Goal: Task Accomplishment & Management: Use online tool/utility

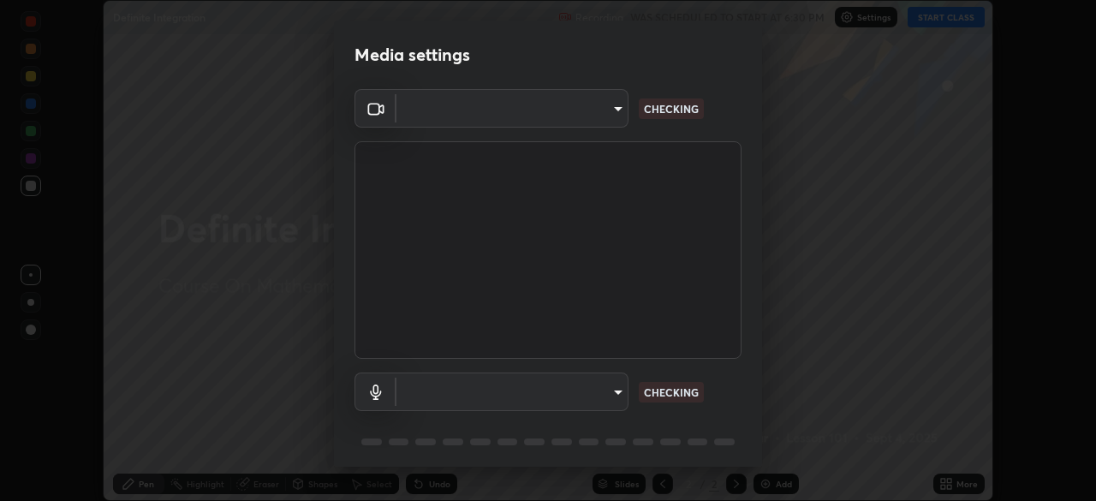
scroll to position [501, 1096]
type input "f214d892c1ea21fc9911be358f21603cf7c671268a3f3fdd0c8c81d5790bf436"
type input "communications"
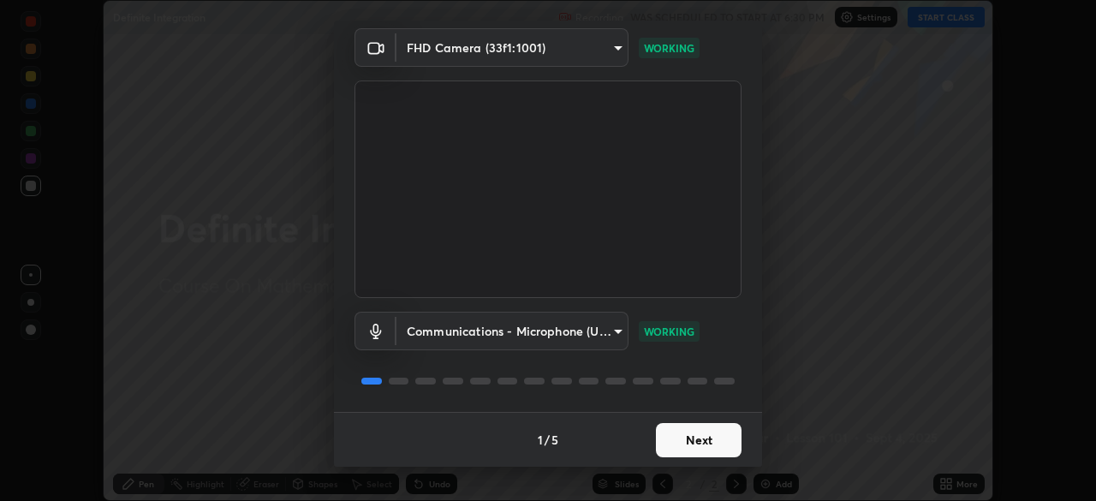
click at [676, 443] on button "Next" at bounding box center [699, 440] width 86 height 34
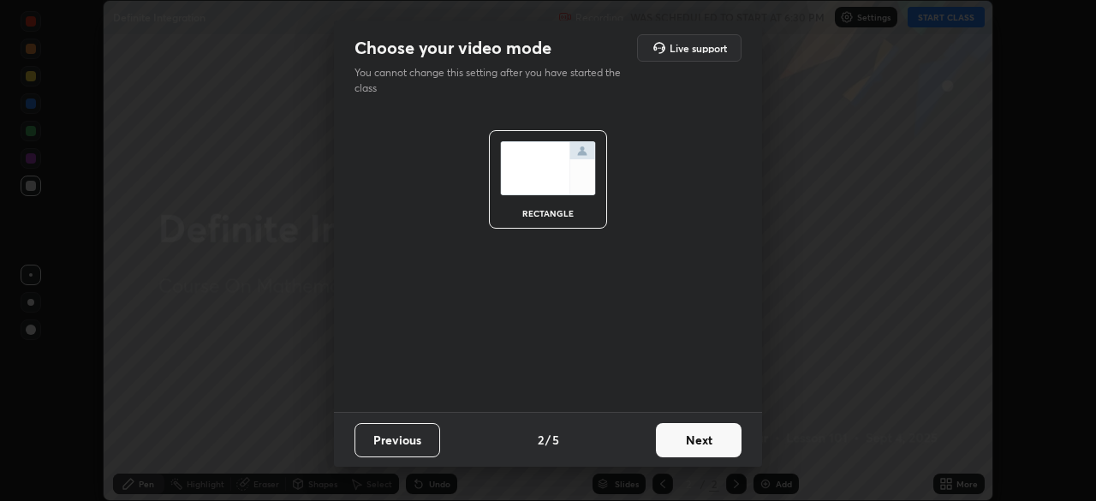
scroll to position [0, 0]
click at [690, 448] on button "Next" at bounding box center [699, 440] width 86 height 34
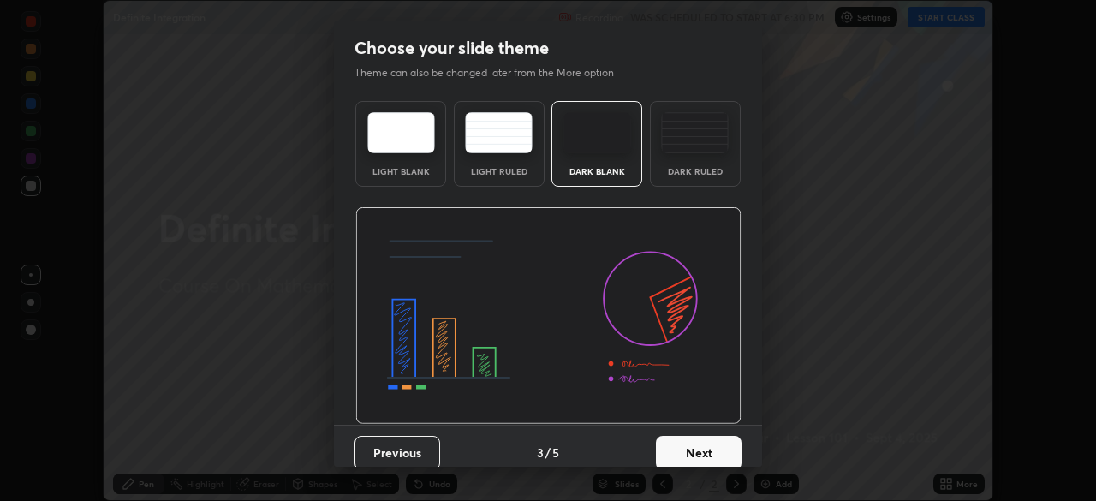
click at [693, 448] on button "Next" at bounding box center [699, 453] width 86 height 34
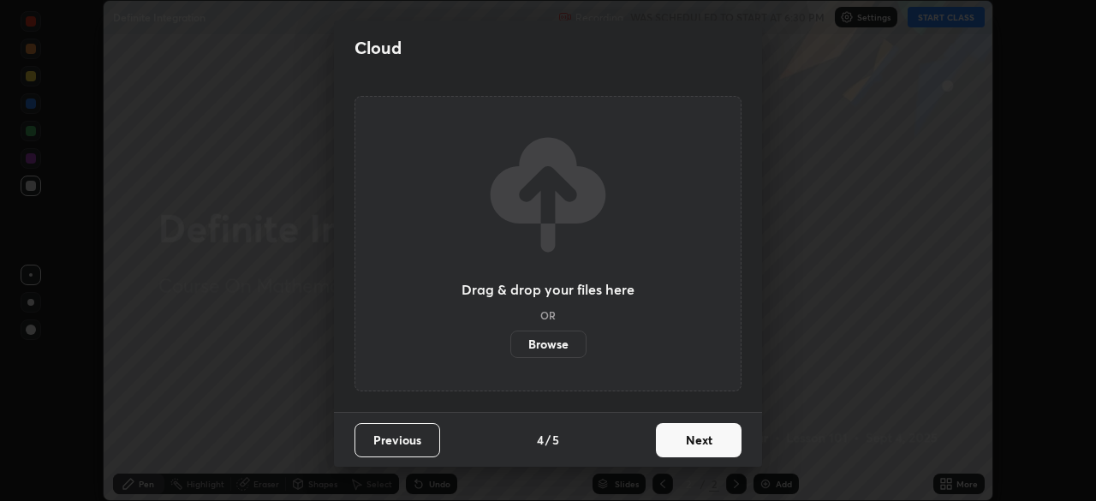
click at [699, 446] on button "Next" at bounding box center [699, 440] width 86 height 34
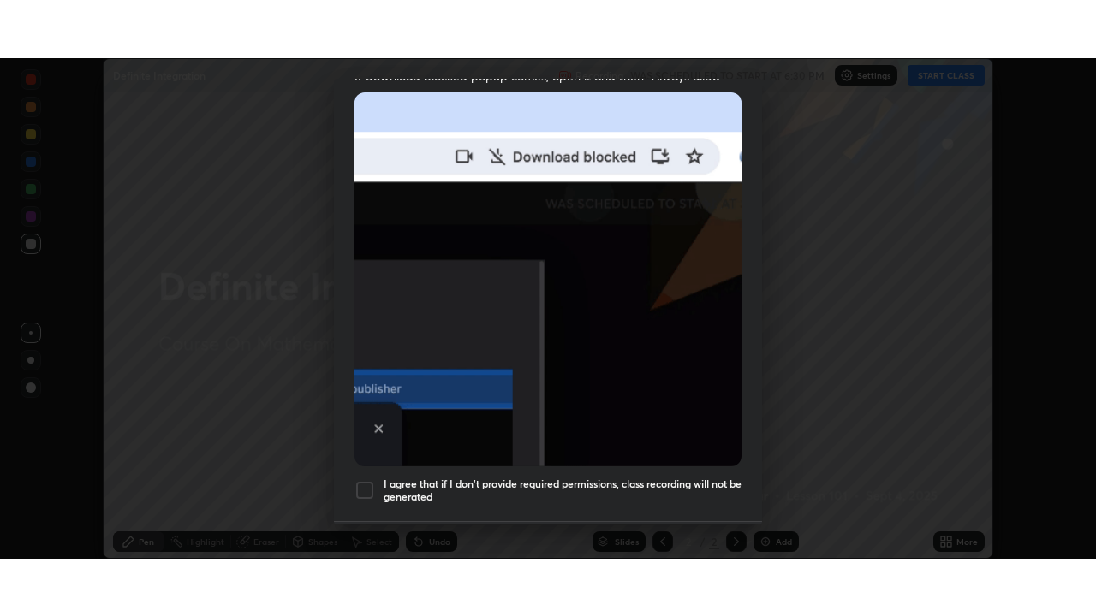
scroll to position [410, 0]
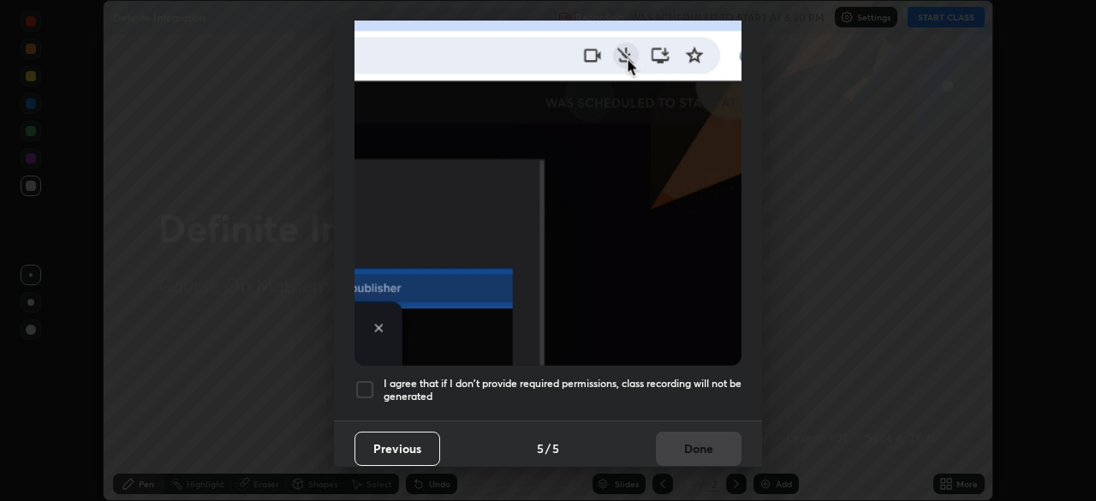
click at [363, 379] on div at bounding box center [364, 389] width 21 height 21
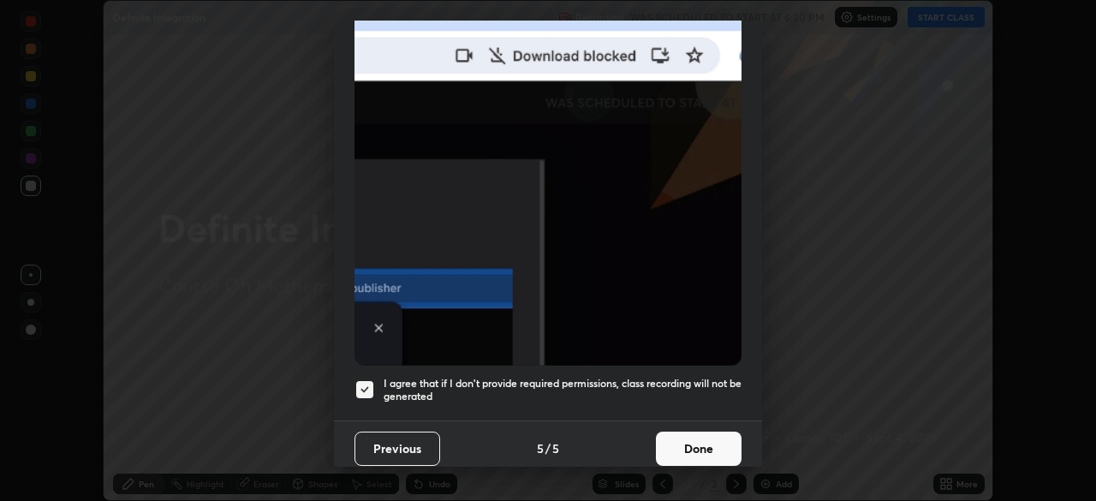
click at [687, 442] on button "Done" at bounding box center [699, 448] width 86 height 34
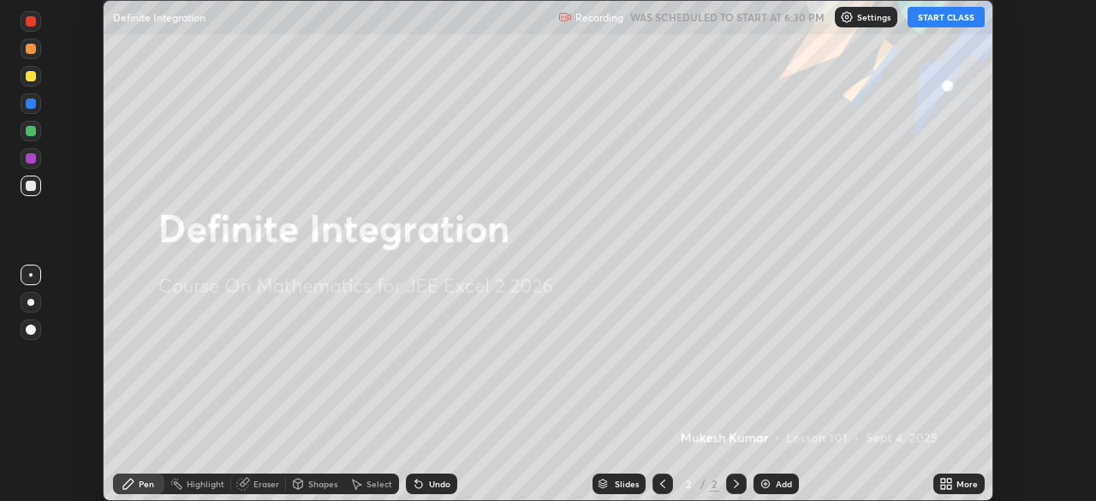
click at [936, 17] on button "START CLASS" at bounding box center [946, 17] width 77 height 21
click at [963, 487] on div "More" at bounding box center [966, 483] width 21 height 9
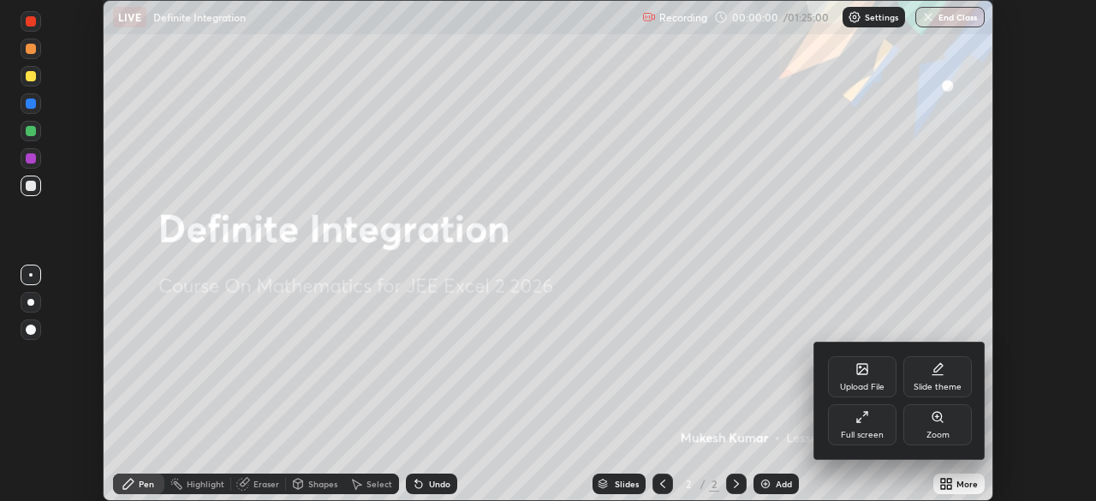
click at [860, 426] on div "Full screen" at bounding box center [862, 424] width 68 height 41
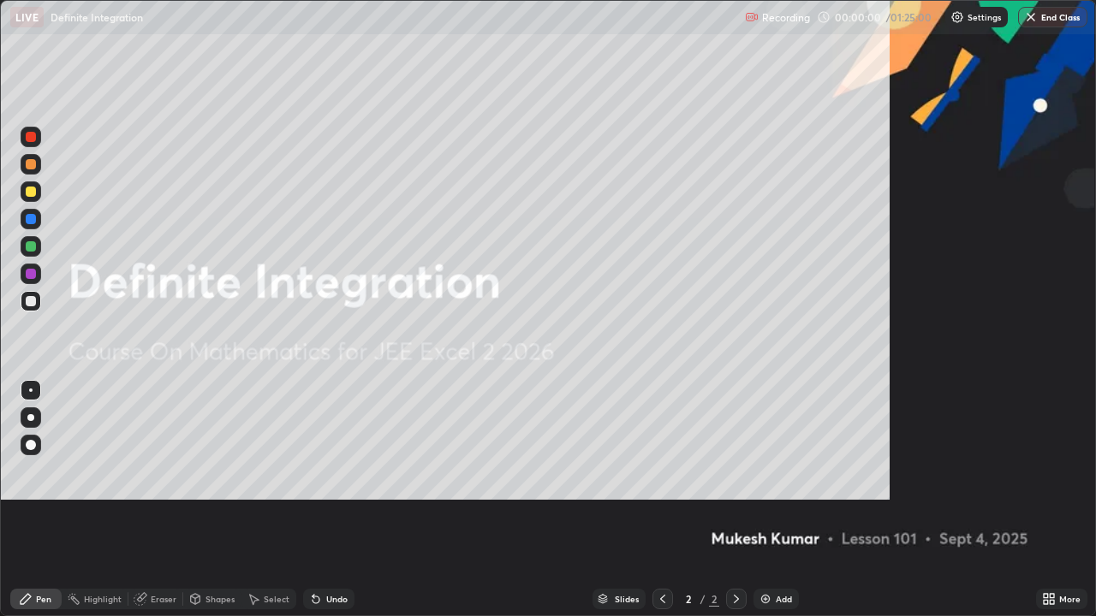
scroll to position [616, 1096]
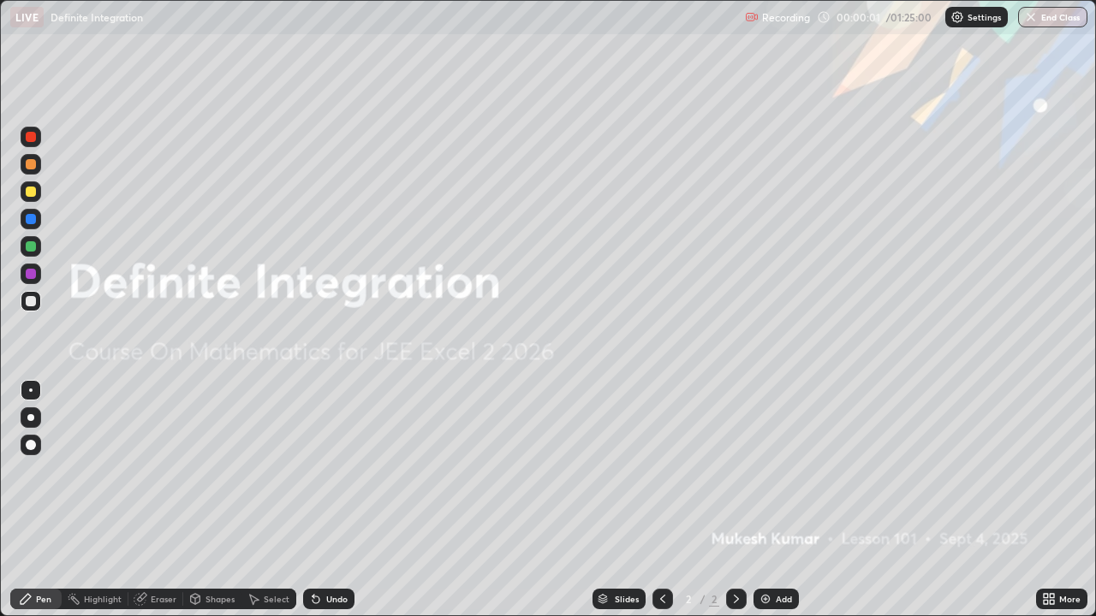
click at [769, 500] on img at bounding box center [766, 599] width 14 height 14
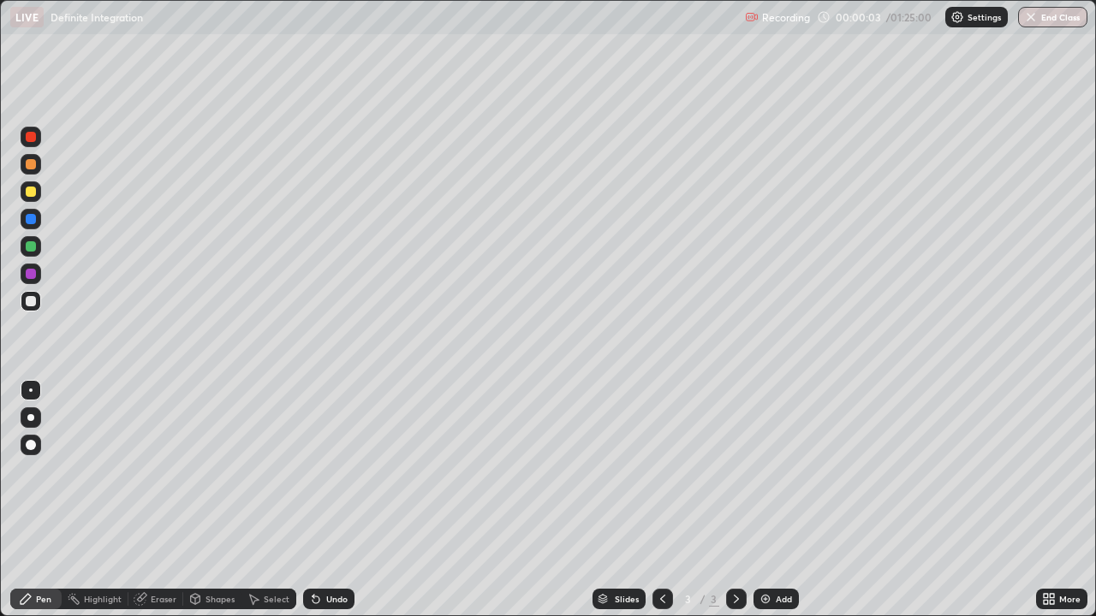
click at [31, 193] on div at bounding box center [31, 192] width 10 height 10
click at [33, 297] on div at bounding box center [31, 301] width 10 height 10
click at [164, 500] on div "Eraser" at bounding box center [164, 599] width 26 height 9
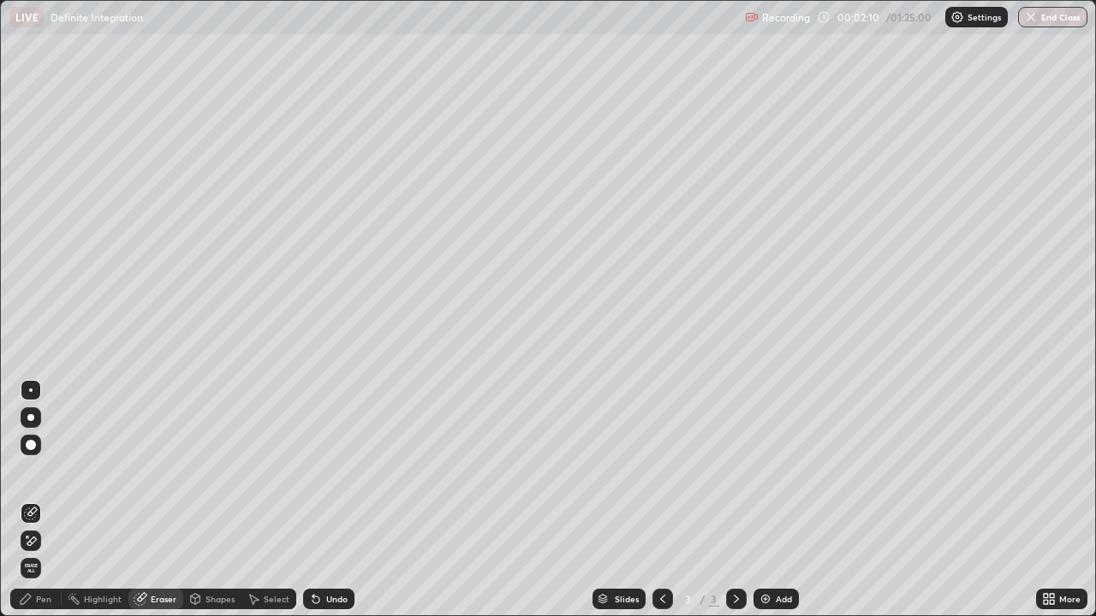
click at [43, 500] on div "Pen" at bounding box center [35, 599] width 51 height 21
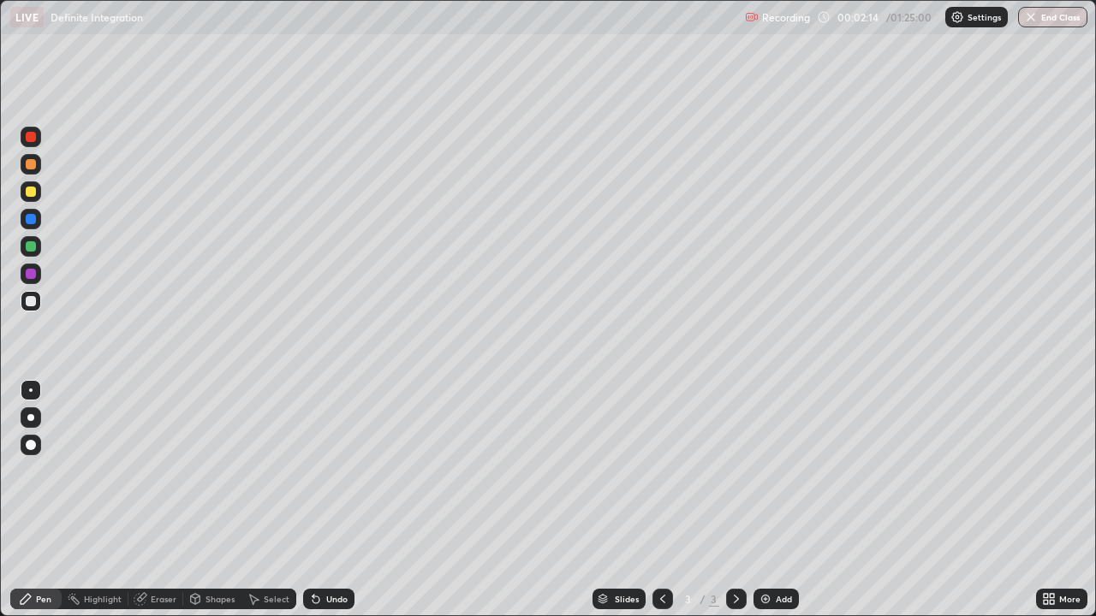
click at [326, 500] on div "Undo" at bounding box center [336, 599] width 21 height 9
click at [327, 500] on div "Undo" at bounding box center [336, 599] width 21 height 9
click at [162, 500] on div "Eraser" at bounding box center [164, 599] width 26 height 9
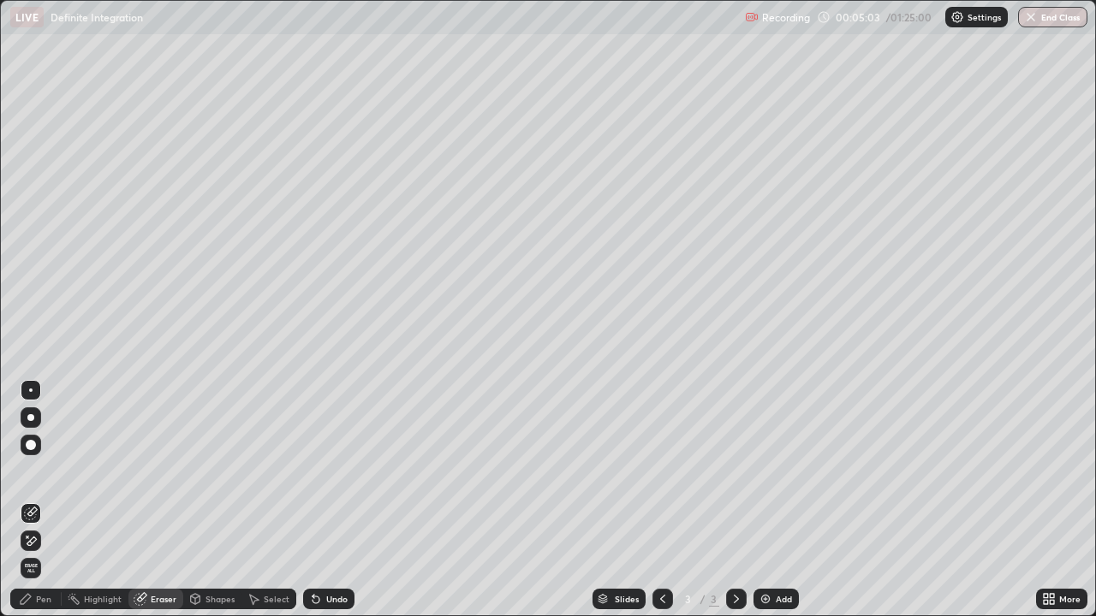
click at [46, 500] on div "Pen" at bounding box center [43, 599] width 15 height 9
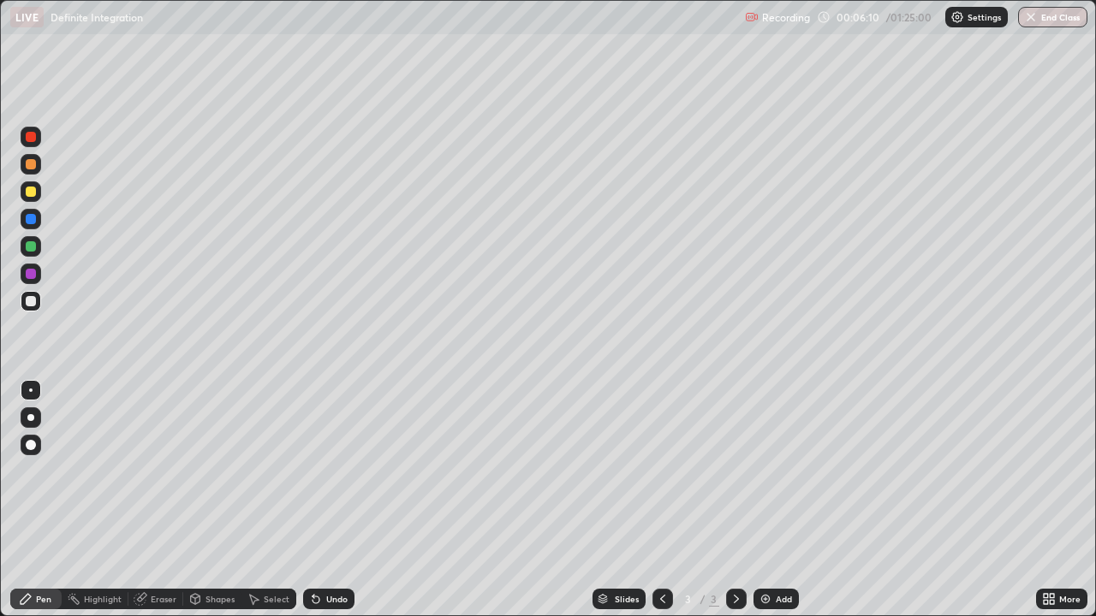
click at [33, 248] on div at bounding box center [31, 246] width 10 height 10
click at [169, 500] on div "Eraser" at bounding box center [164, 599] width 26 height 9
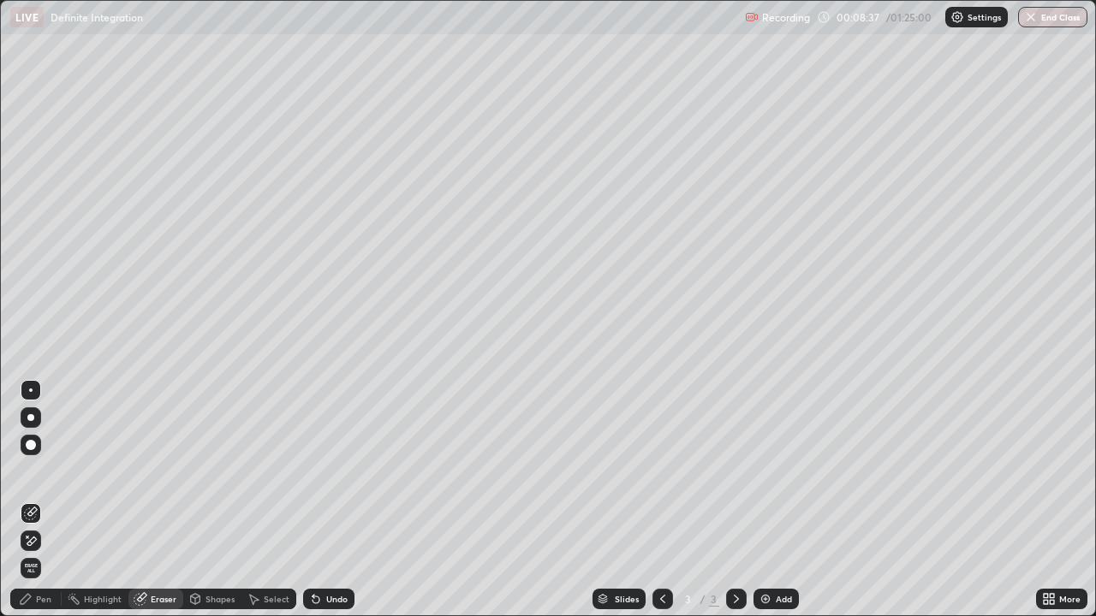
click at [37, 500] on div "Pen" at bounding box center [43, 599] width 15 height 9
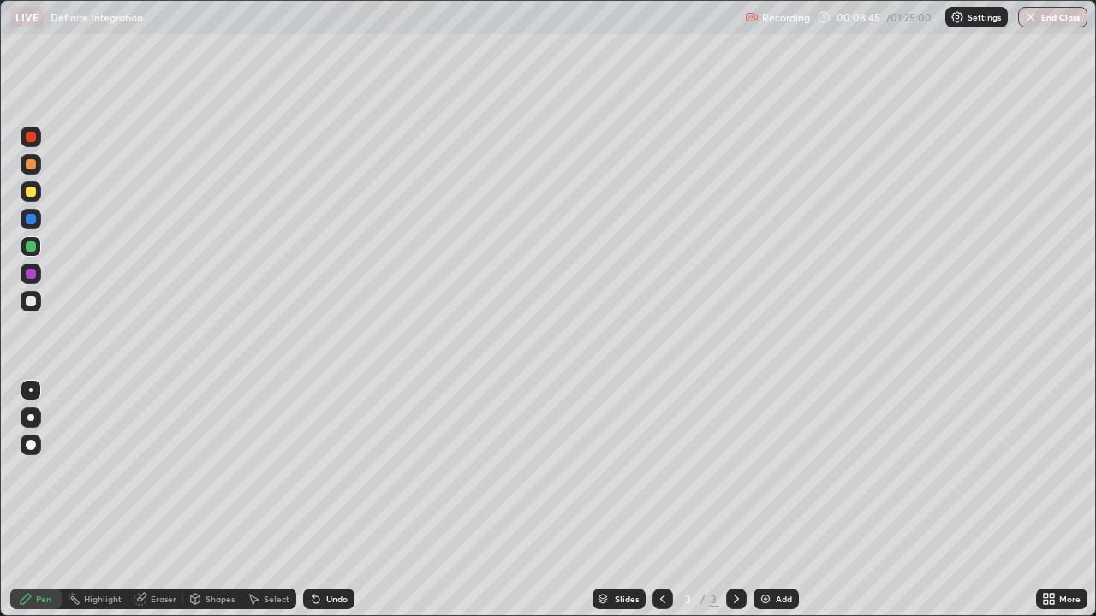
click at [163, 500] on div "Eraser" at bounding box center [164, 599] width 26 height 9
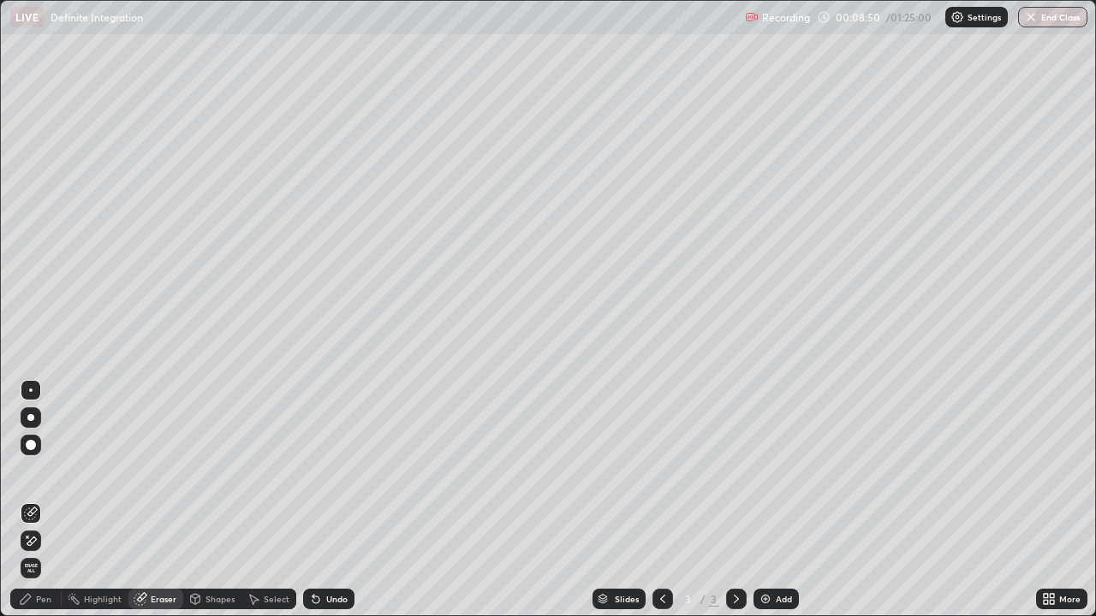
click at [44, 500] on div "Pen" at bounding box center [43, 599] width 15 height 9
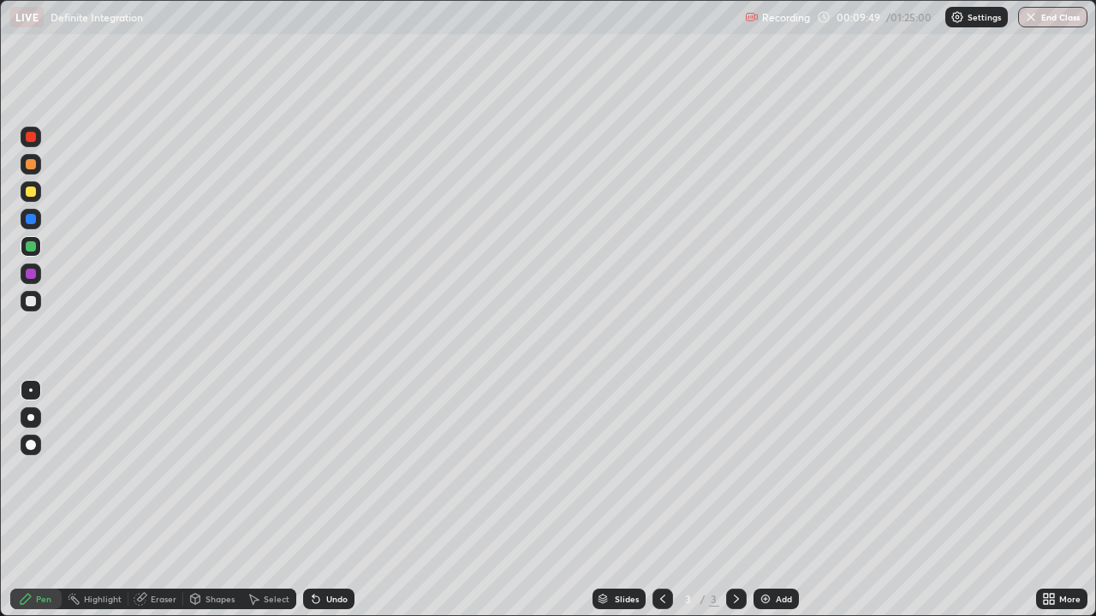
click at [27, 301] on div at bounding box center [31, 301] width 10 height 10
click at [336, 500] on div "Undo" at bounding box center [336, 599] width 21 height 9
click at [331, 500] on div "Undo" at bounding box center [336, 599] width 21 height 9
click at [337, 500] on div "Undo" at bounding box center [336, 599] width 21 height 9
click at [337, 500] on div "Undo" at bounding box center [328, 599] width 51 height 21
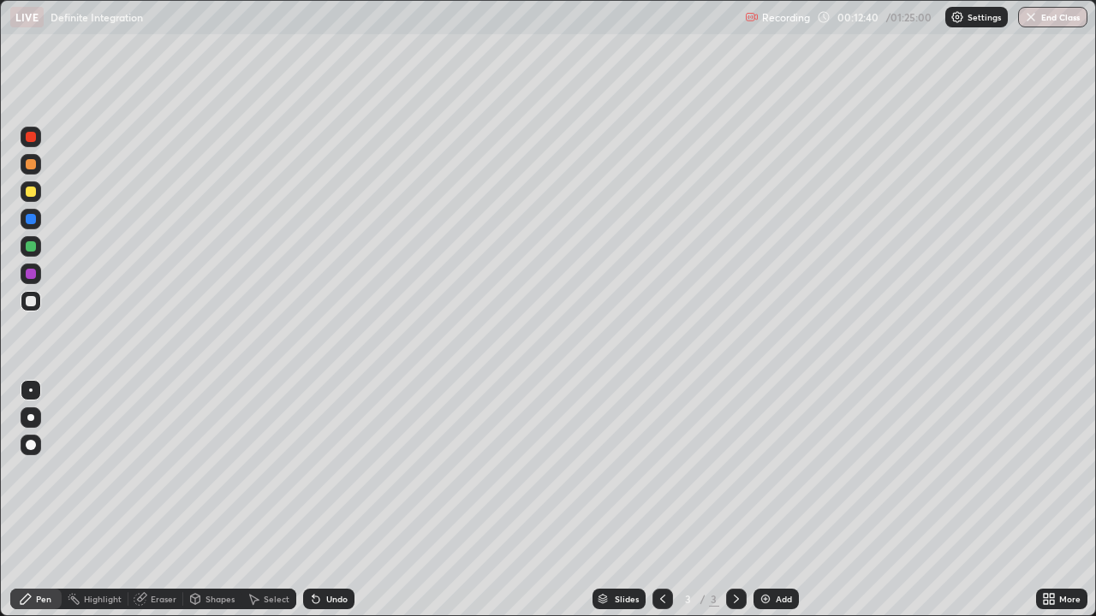
click at [337, 500] on div "Undo" at bounding box center [328, 599] width 51 height 21
click at [336, 500] on div "Undo" at bounding box center [328, 599] width 51 height 21
click at [334, 500] on div "Undo" at bounding box center [328, 599] width 51 height 21
click at [335, 500] on div "Undo" at bounding box center [328, 599] width 51 height 21
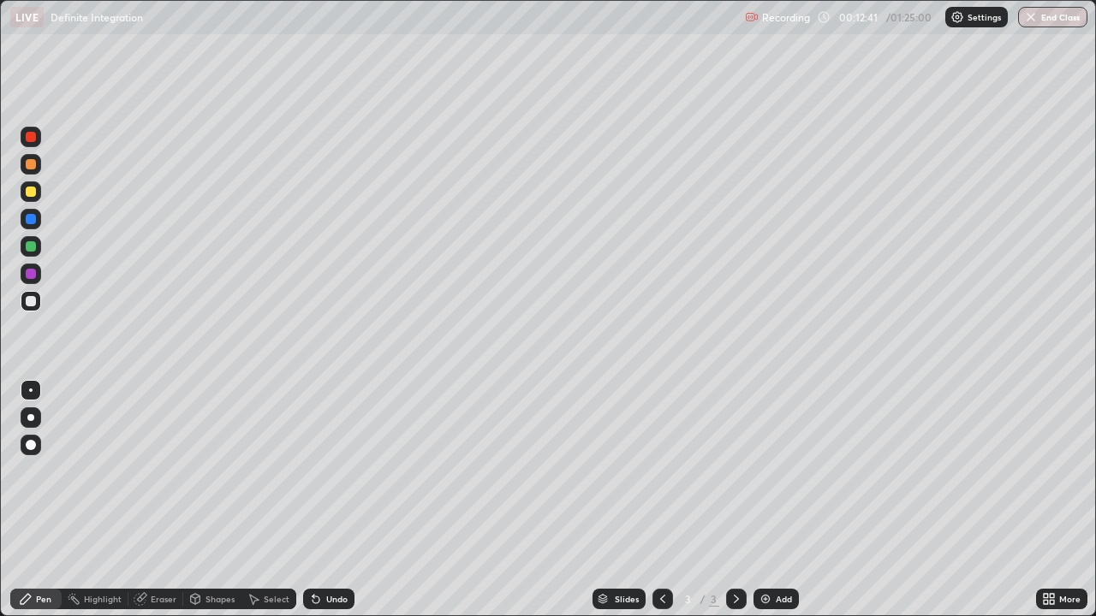
click at [335, 500] on div "Undo" at bounding box center [328, 599] width 51 height 21
click at [331, 500] on div "Undo" at bounding box center [328, 599] width 51 height 21
click at [330, 500] on div "Undo" at bounding box center [328, 599] width 51 height 21
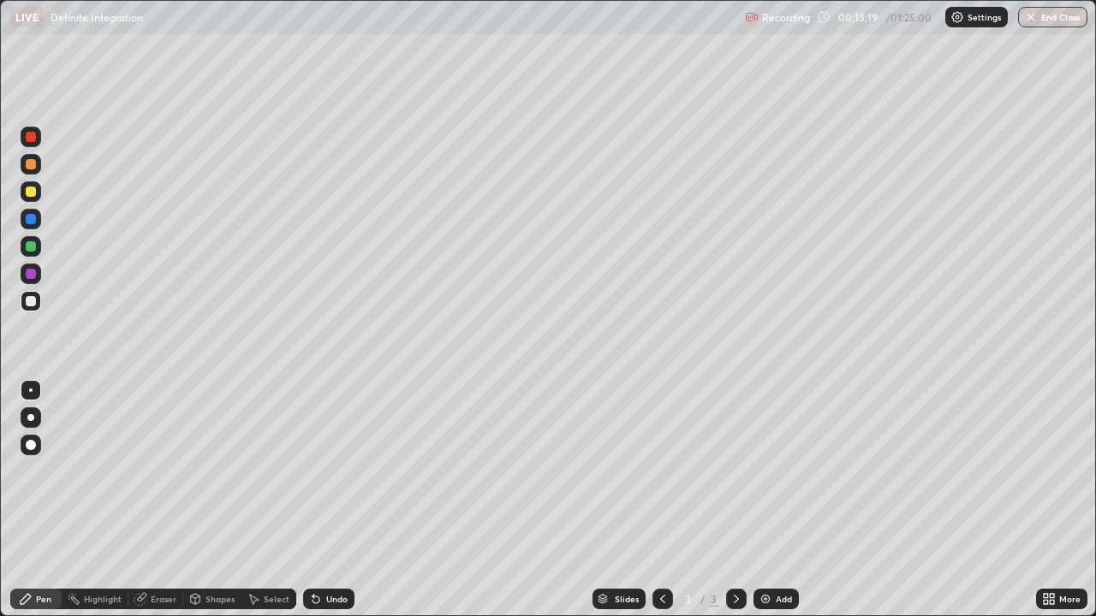
click at [735, 500] on icon at bounding box center [736, 599] width 14 height 14
click at [778, 500] on div "Add" at bounding box center [784, 599] width 16 height 9
click at [35, 193] on div at bounding box center [31, 192] width 10 height 10
click at [331, 500] on div "Undo" at bounding box center [336, 599] width 21 height 9
click at [29, 301] on div at bounding box center [31, 301] width 10 height 10
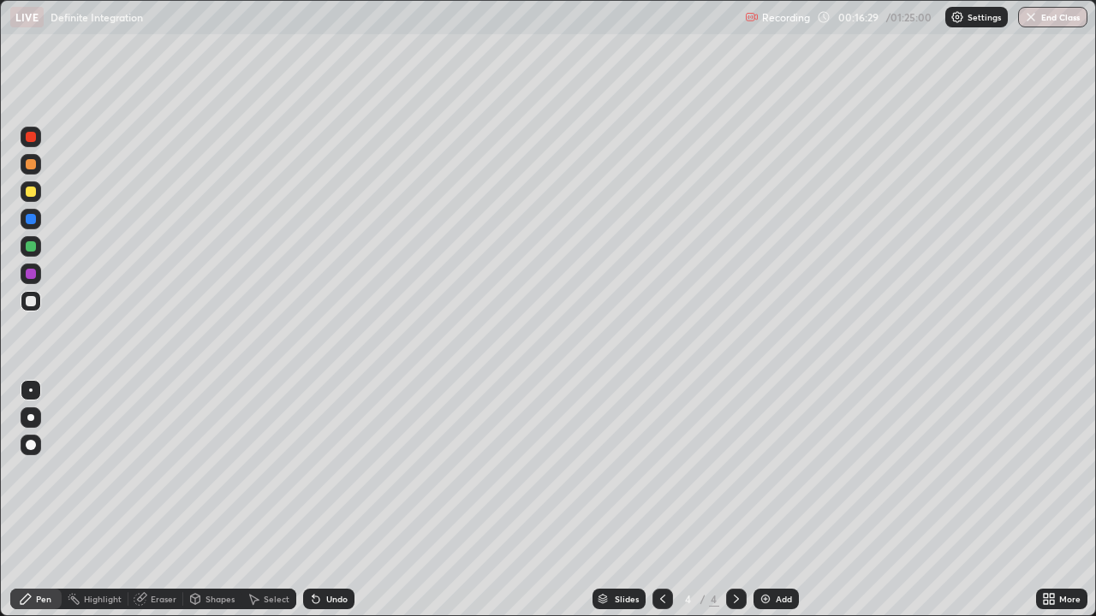
click at [876, 500] on div "Slides 4 / 4 Add" at bounding box center [694, 599] width 681 height 34
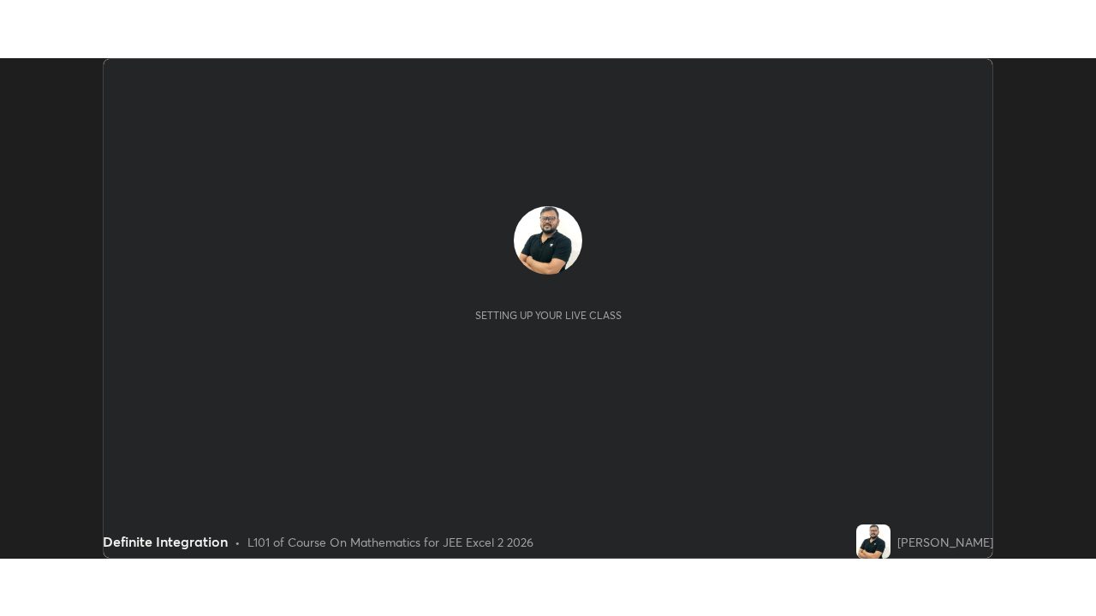
scroll to position [501, 1095]
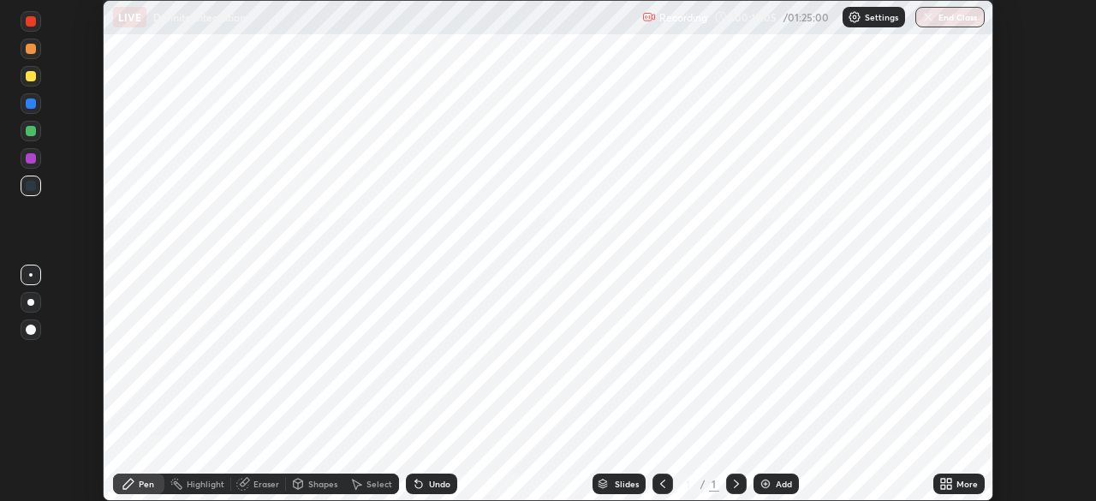
click at [961, 486] on div "More" at bounding box center [966, 483] width 21 height 9
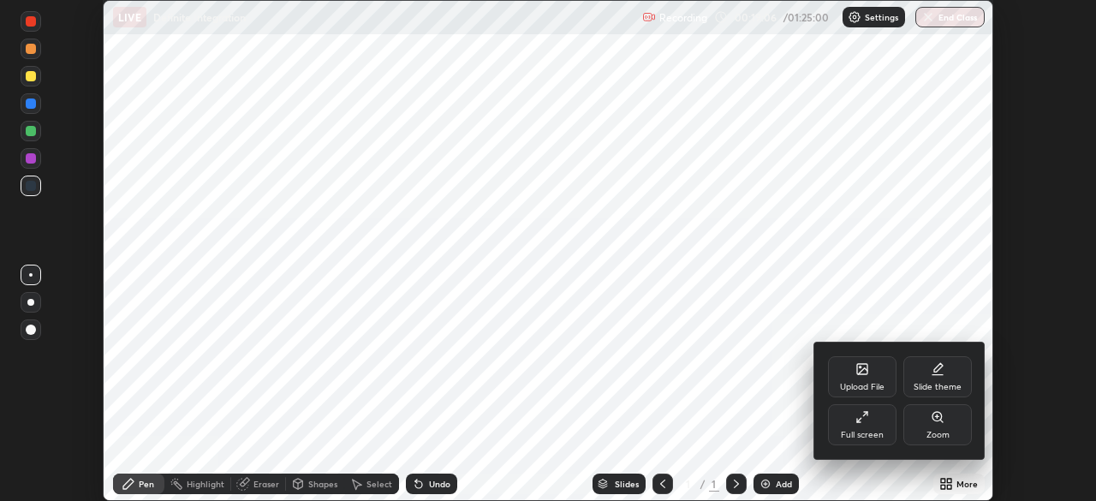
click at [854, 421] on div "Full screen" at bounding box center [862, 424] width 68 height 41
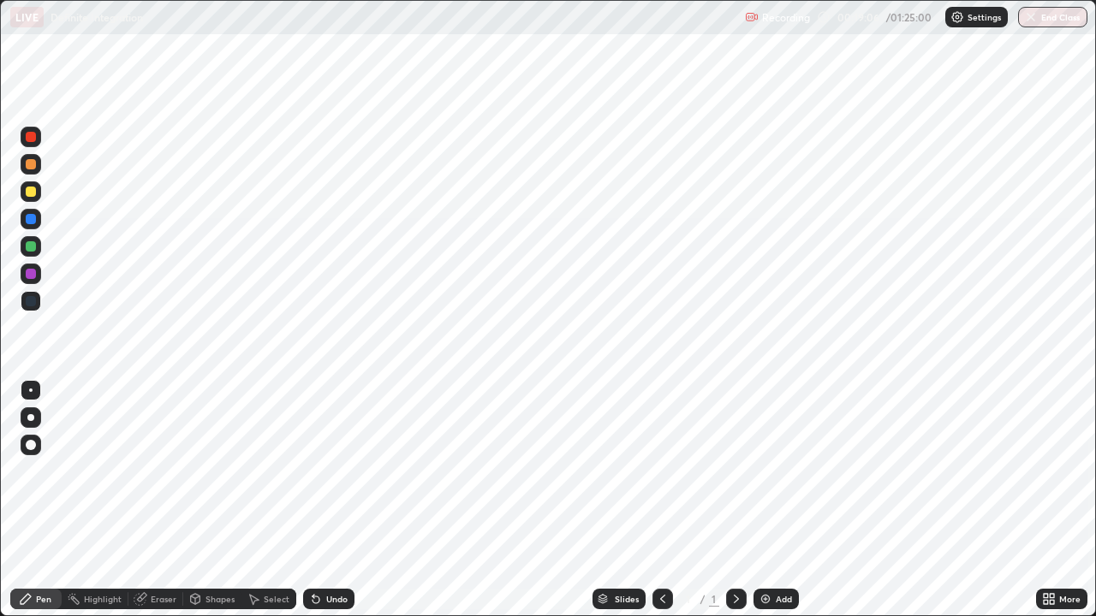
scroll to position [616, 1096]
click at [882, 21] on div "Recording 00:19:10 / 01:25:00 Settings End Class" at bounding box center [916, 17] width 342 height 33
click at [896, 17] on div "Recording 00:19:11 / 01:25:00 Settings End Class" at bounding box center [916, 17] width 342 height 33
click at [910, 18] on div "Recording 00:19:12 / 01:25:00 Settings End Class" at bounding box center [916, 17] width 342 height 33
click at [906, 15] on div "Recording 00:19:13 / 01:25:00 Settings End Class" at bounding box center [916, 17] width 342 height 33
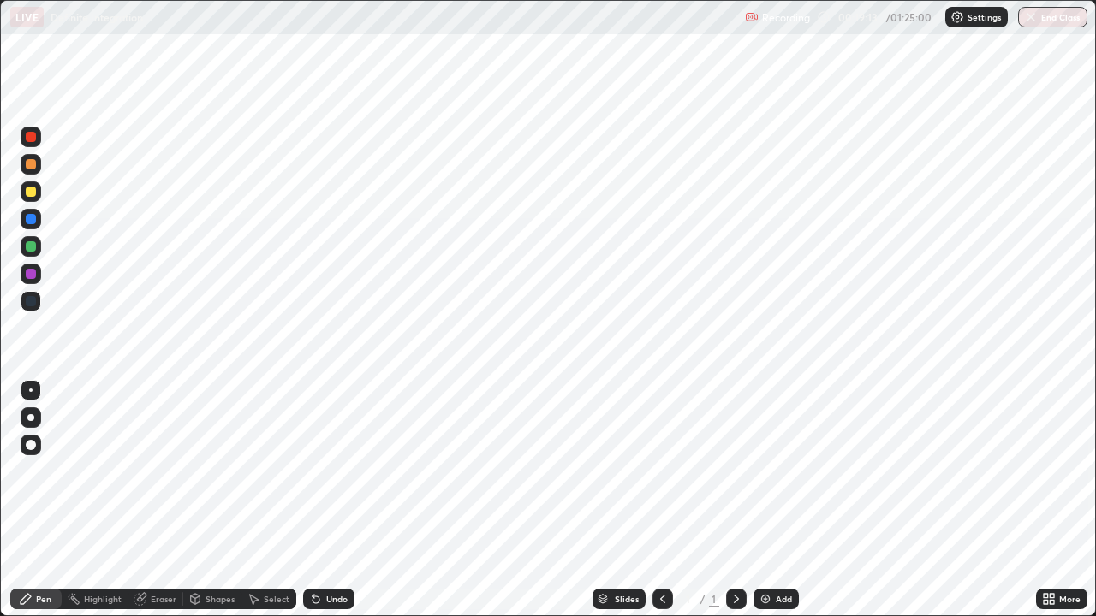
click at [904, 21] on div "Recording 00:19:13 / 01:25:00 Settings End Class" at bounding box center [916, 17] width 342 height 33
click at [809, 19] on div "Recording 00:19:14 / 01:25:00 Settings End Class" at bounding box center [916, 17] width 342 height 33
click at [886, 16] on div "Recording 00:19:17 / 01:25:00 Settings End Class" at bounding box center [916, 17] width 342 height 33
click at [958, 21] on img at bounding box center [957, 17] width 14 height 14
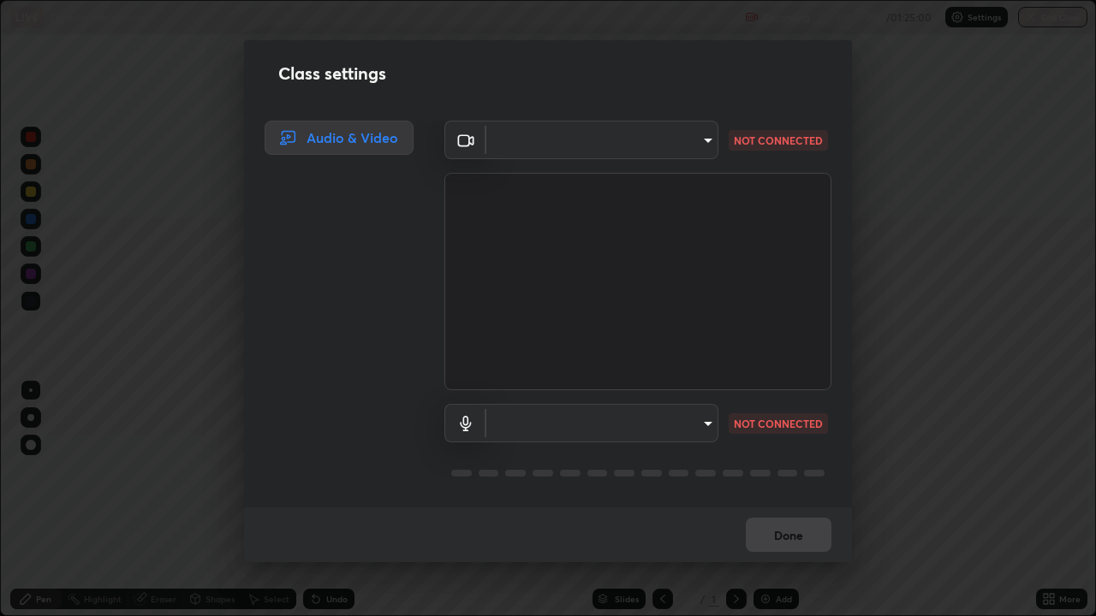
type input "f214d892c1ea21fc9911be358f21603cf7c671268a3f3fdd0c8c81d5790bf436"
type input "communications"
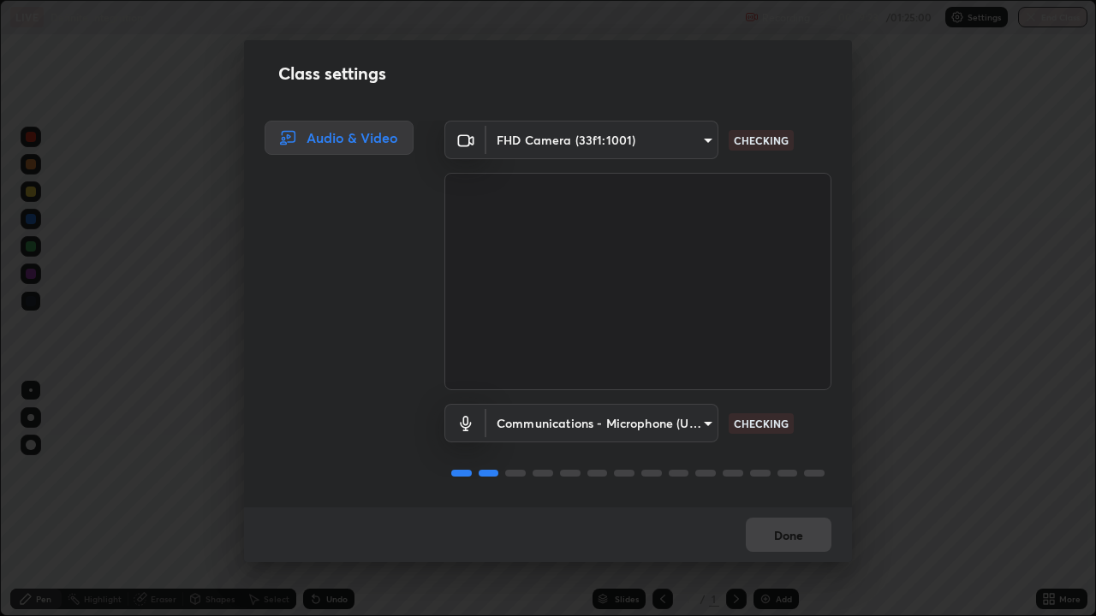
scroll to position [2, 0]
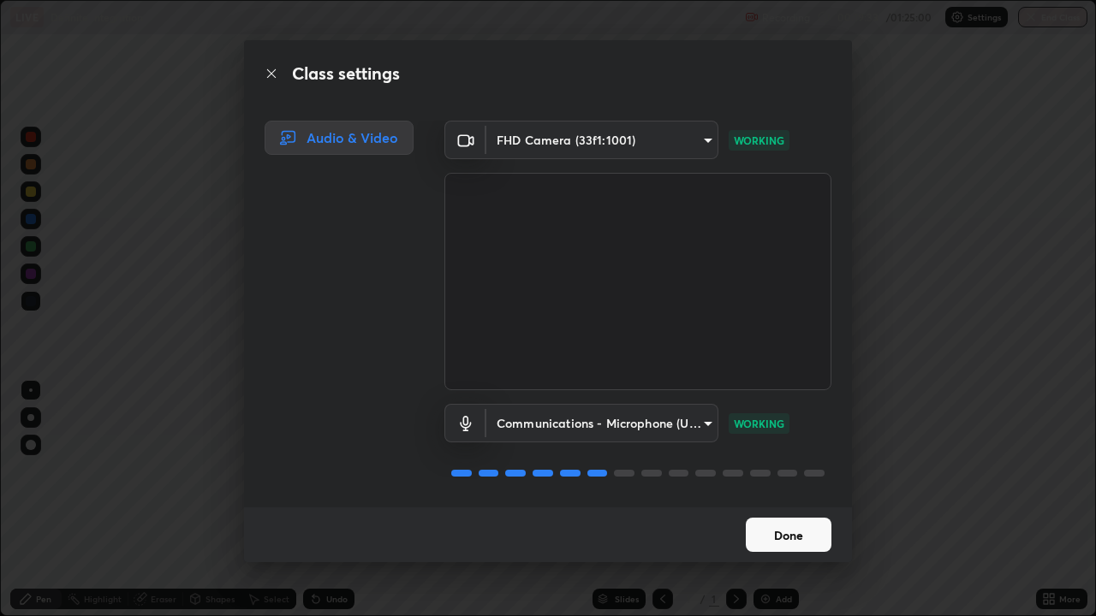
click at [789, 500] on button "Done" at bounding box center [789, 535] width 86 height 34
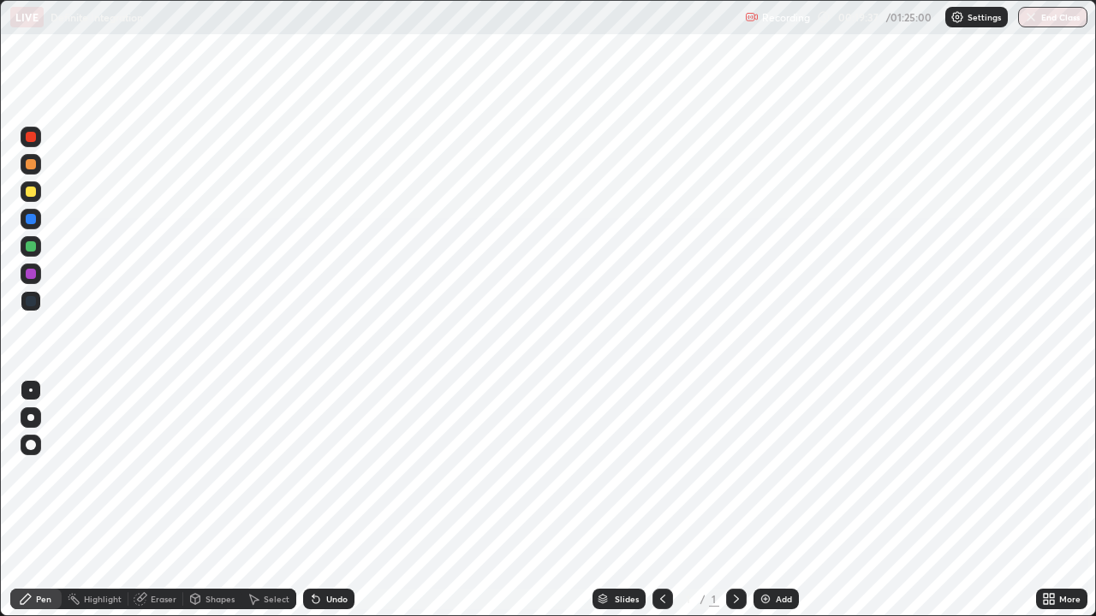
click at [964, 12] on div "Settings" at bounding box center [976, 17] width 62 height 21
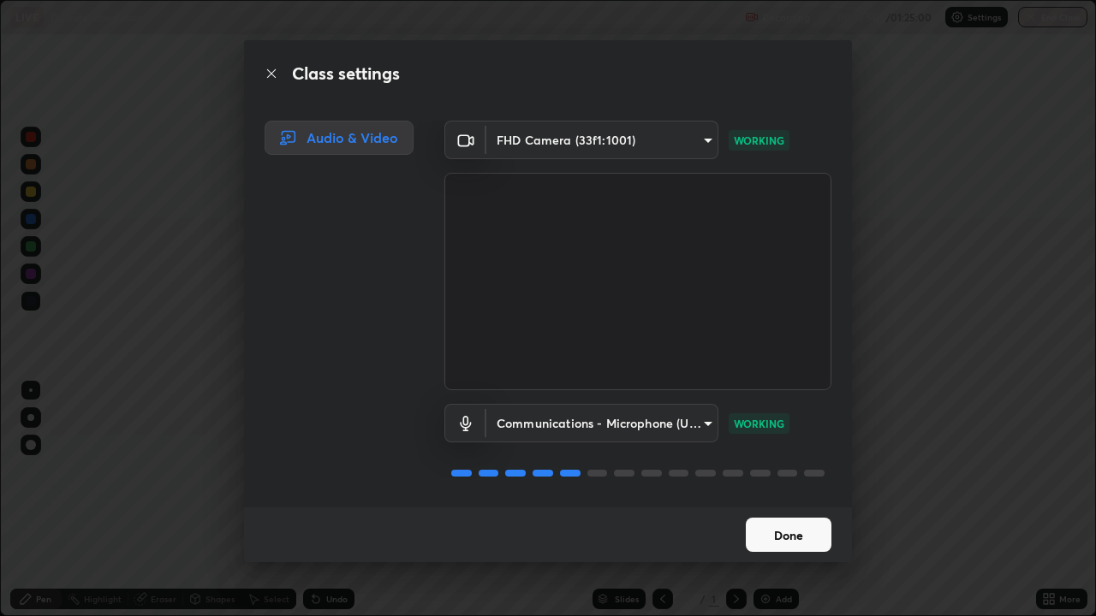
click at [806, 500] on button "Done" at bounding box center [789, 535] width 86 height 34
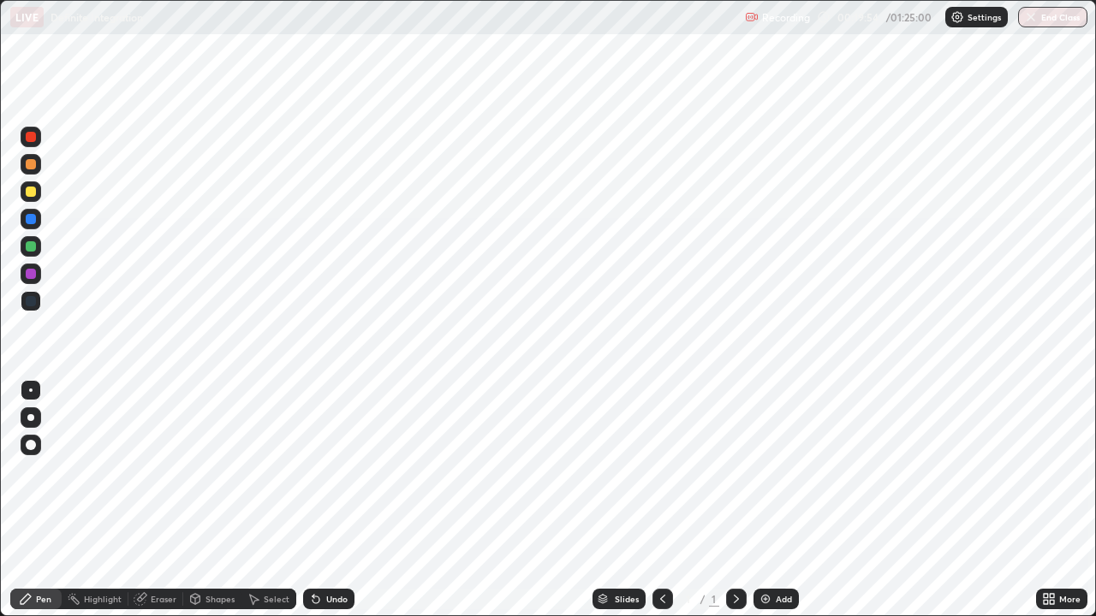
click at [771, 500] on img at bounding box center [766, 599] width 14 height 14
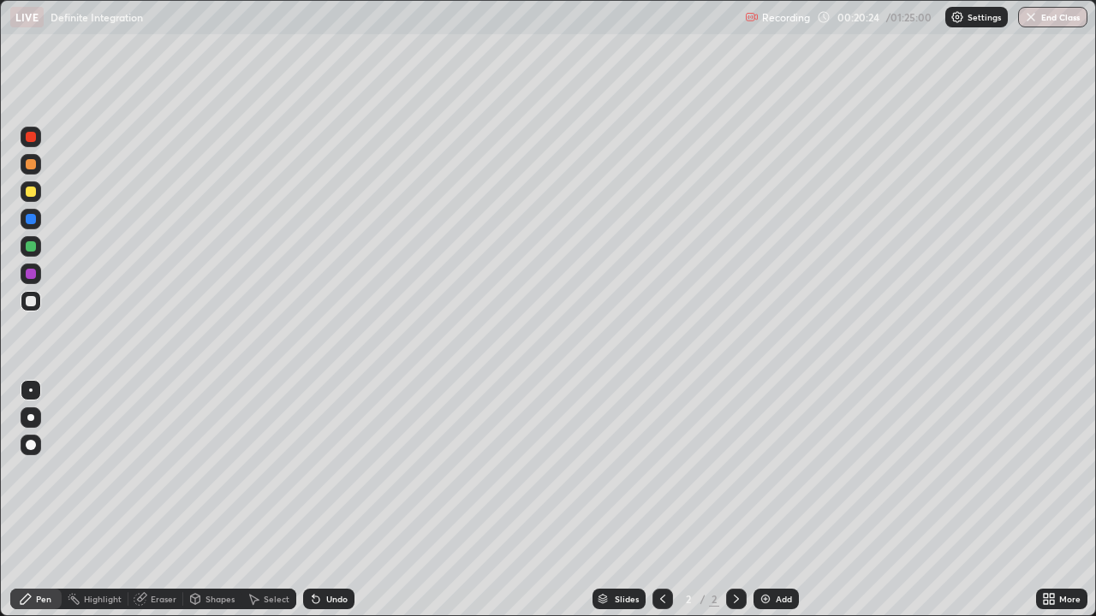
click at [32, 189] on div at bounding box center [31, 192] width 10 height 10
click at [30, 301] on div at bounding box center [31, 301] width 10 height 10
click at [328, 500] on div "Undo" at bounding box center [336, 599] width 21 height 9
click at [332, 500] on div "Undo" at bounding box center [336, 599] width 21 height 9
click at [330, 500] on div "Undo" at bounding box center [336, 599] width 21 height 9
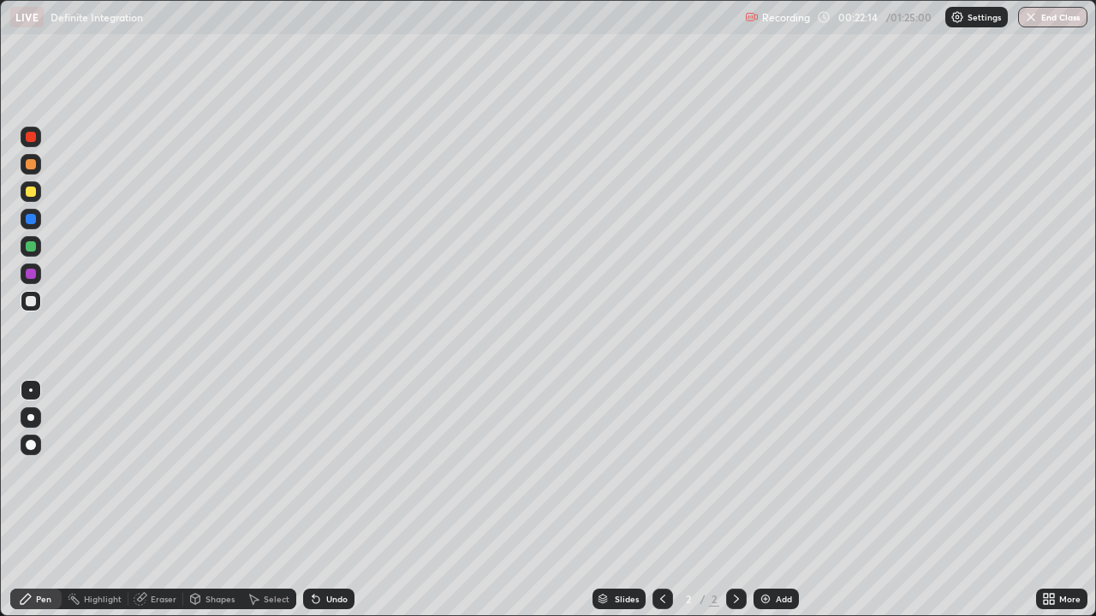
click at [329, 500] on div "Undo" at bounding box center [336, 599] width 21 height 9
click at [336, 500] on div "Undo" at bounding box center [336, 599] width 21 height 9
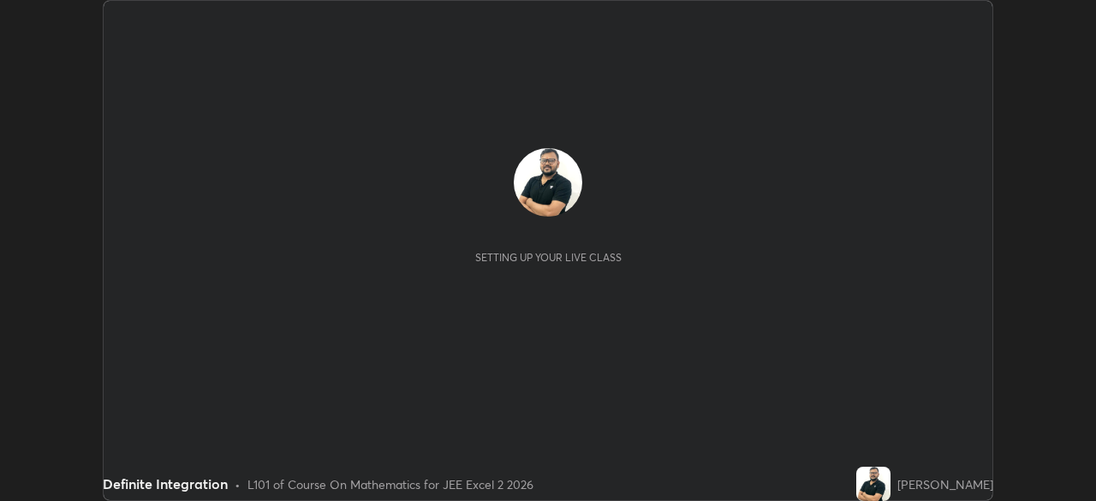
scroll to position [501, 1095]
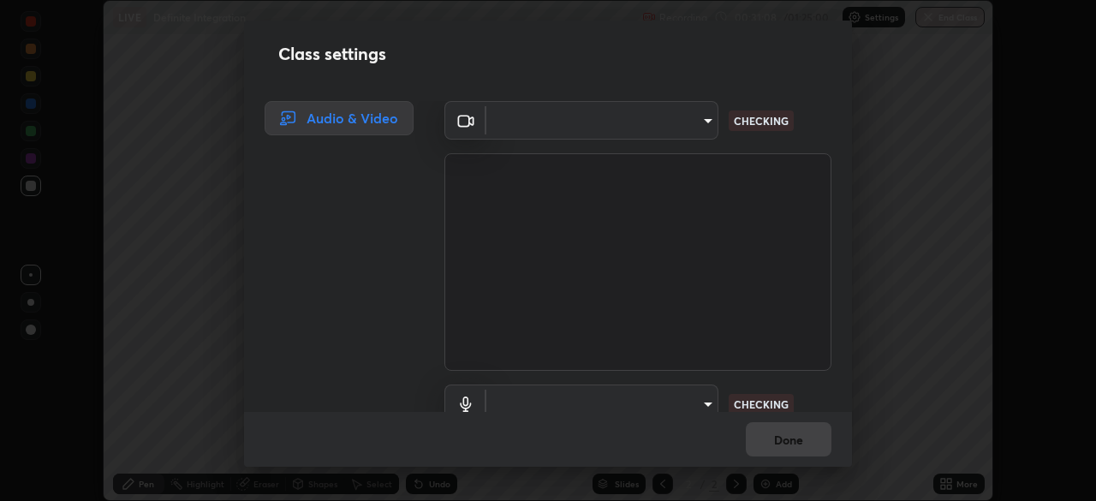
type input "f214d892c1ea21fc9911be358f21603cf7c671268a3f3fdd0c8c81d5790bf436"
type input "communications"
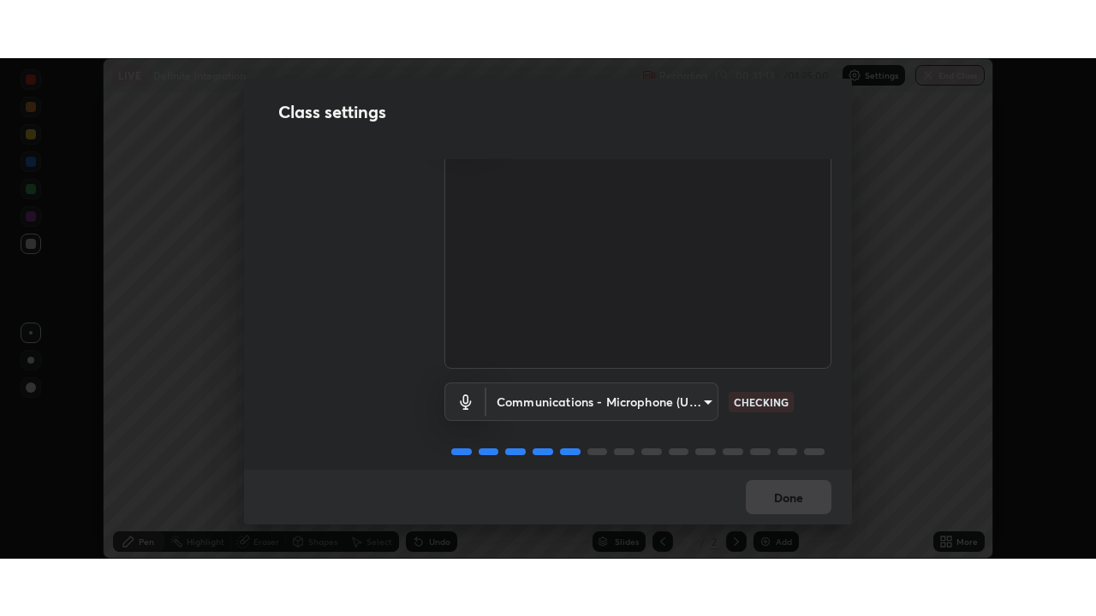
scroll to position [78, 0]
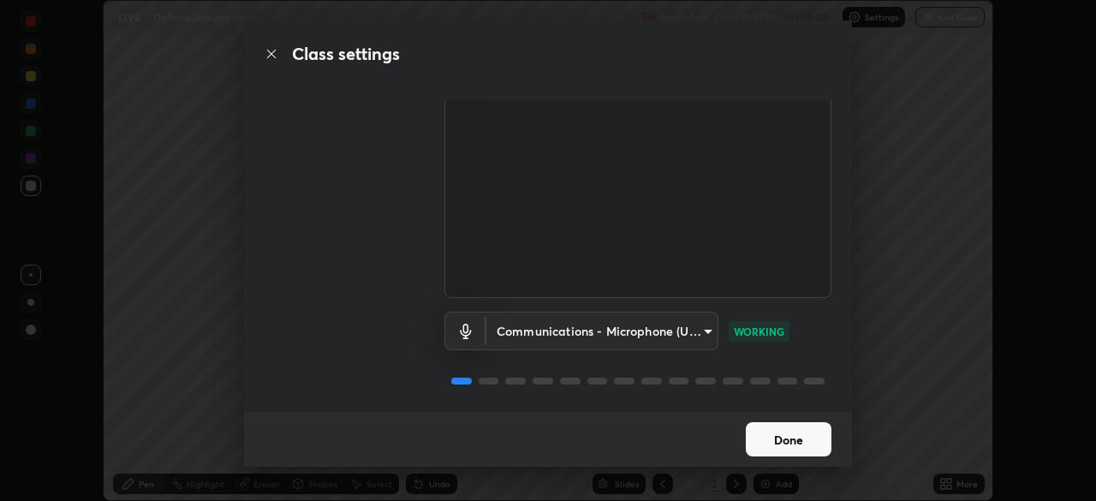
click at [802, 441] on button "Done" at bounding box center [789, 439] width 86 height 34
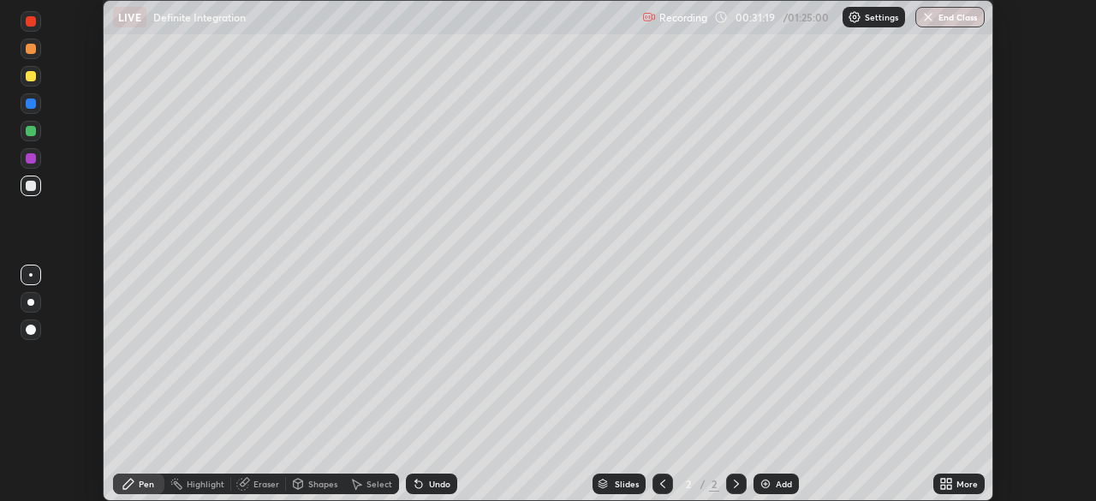
click at [965, 482] on div "More" at bounding box center [966, 483] width 21 height 9
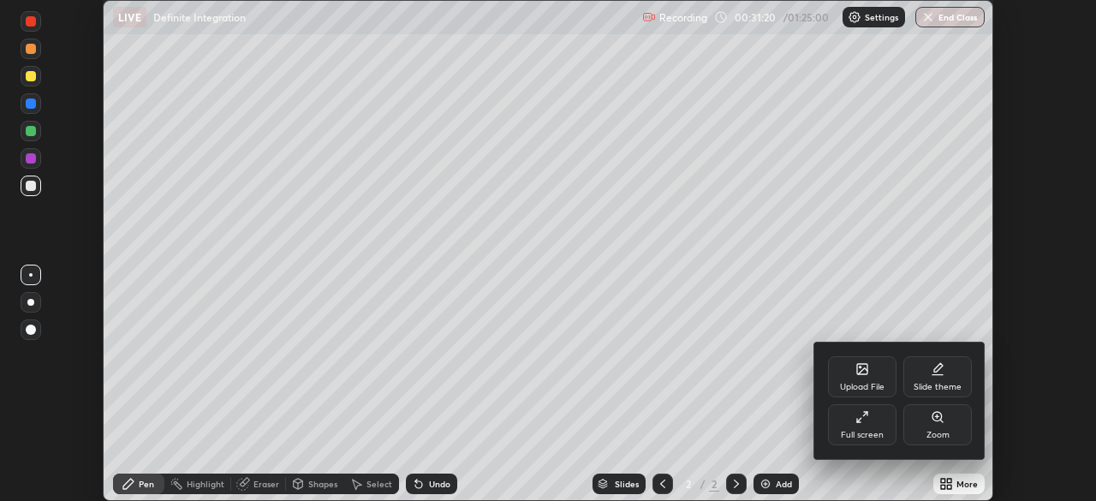
click at [867, 429] on div "Full screen" at bounding box center [862, 424] width 68 height 41
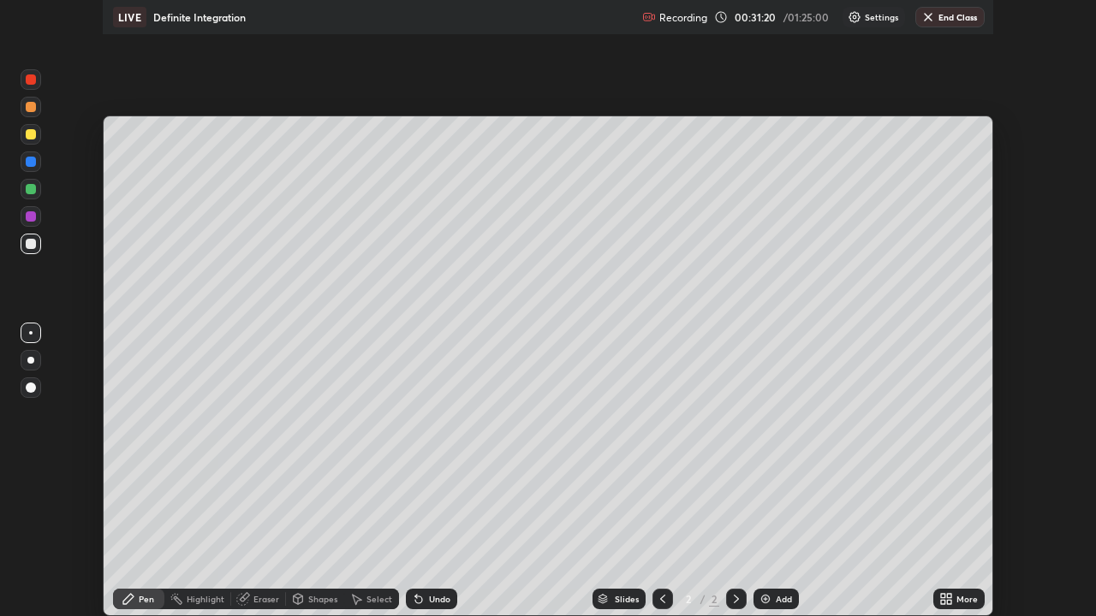
scroll to position [616, 1096]
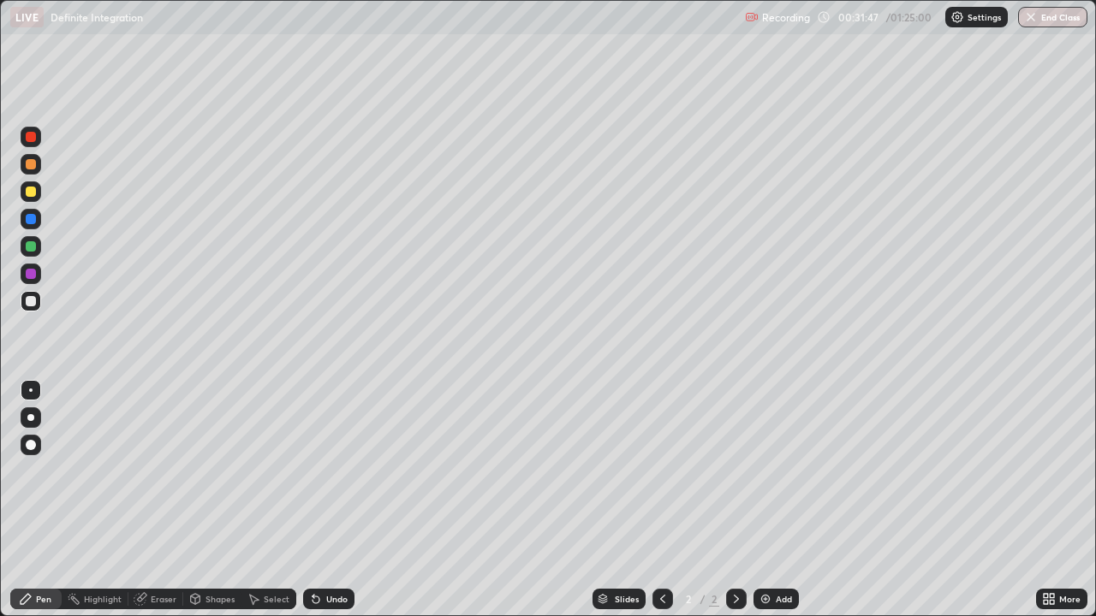
click at [32, 198] on div at bounding box center [31, 192] width 21 height 21
click at [771, 500] on div "Add" at bounding box center [775, 599] width 45 height 21
click at [37, 137] on div at bounding box center [31, 137] width 21 height 21
click at [32, 299] on div at bounding box center [31, 301] width 10 height 10
click at [32, 245] on div at bounding box center [31, 246] width 10 height 10
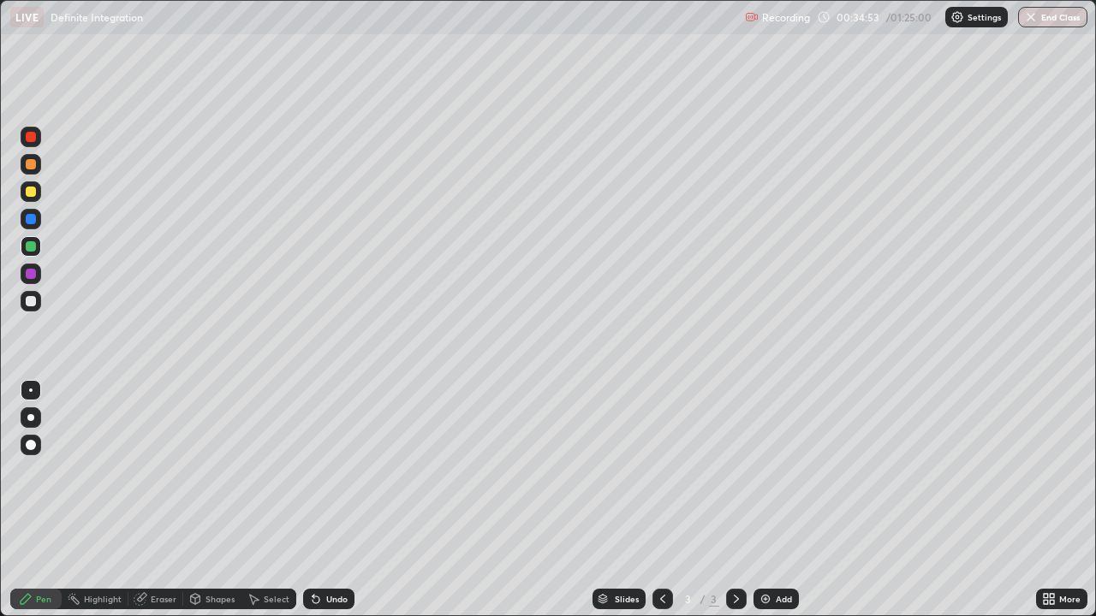
click at [32, 303] on div at bounding box center [31, 301] width 10 height 10
click at [271, 500] on div "Select" at bounding box center [277, 599] width 26 height 9
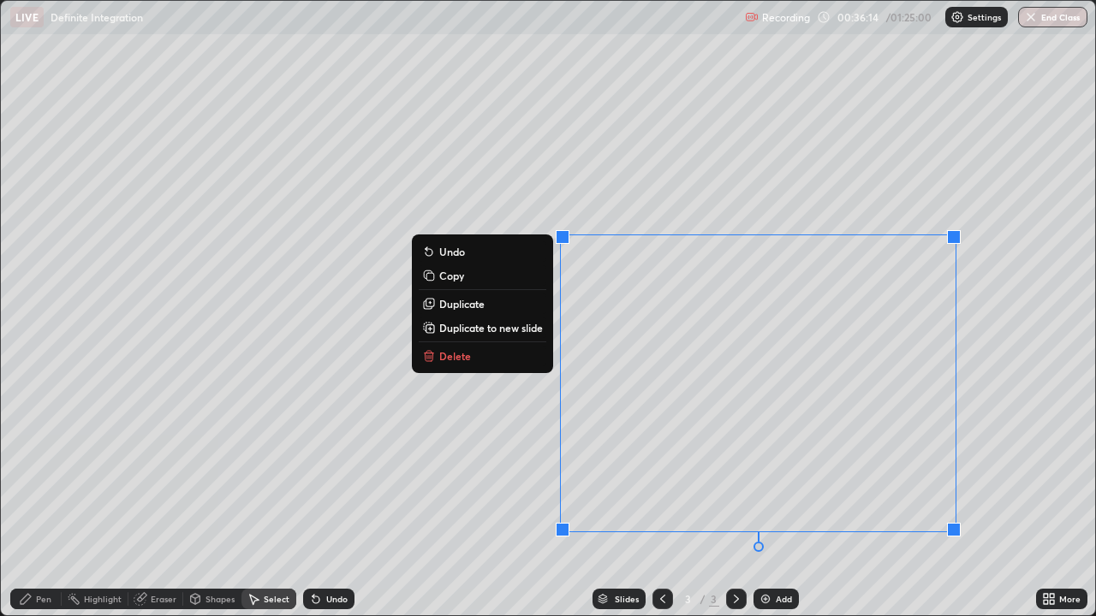
click at [473, 356] on button "Delete" at bounding box center [483, 356] width 128 height 21
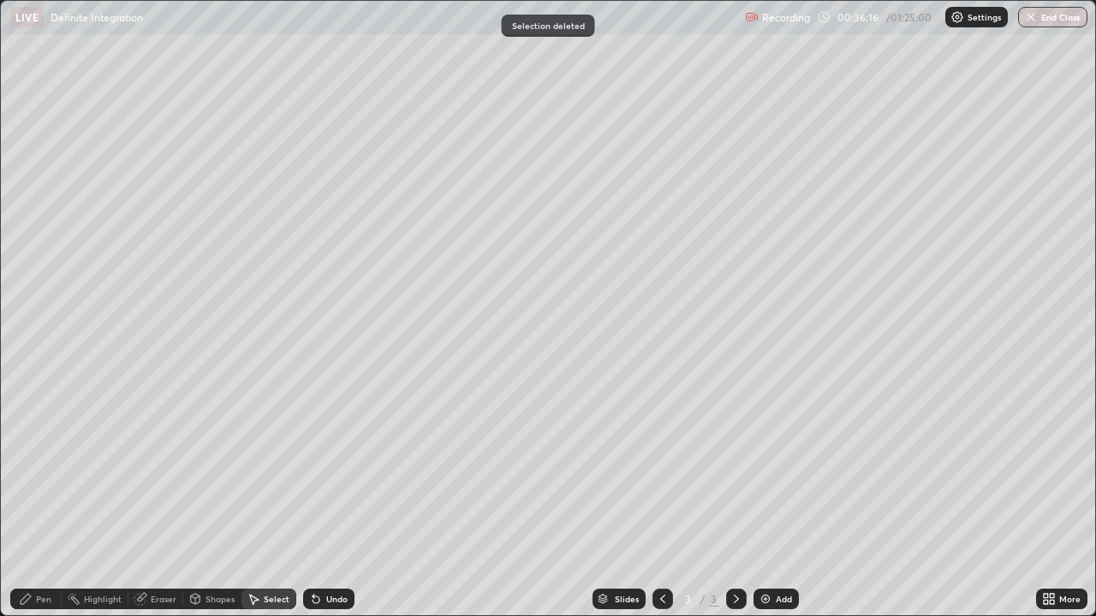
click at [45, 500] on div "Pen" at bounding box center [43, 599] width 15 height 9
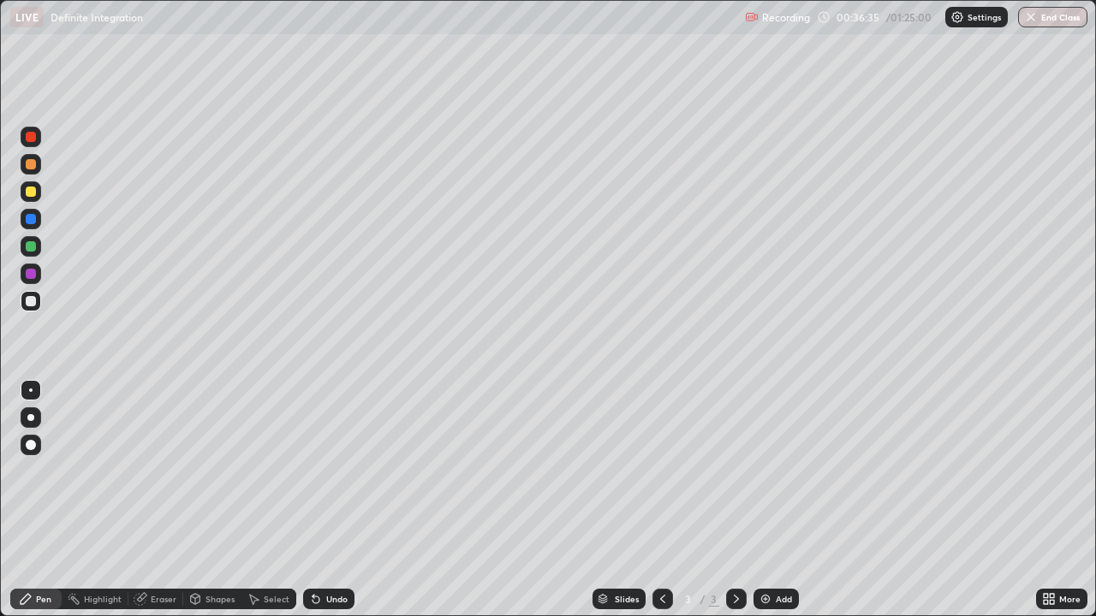
click at [33, 242] on div at bounding box center [31, 246] width 10 height 10
click at [35, 301] on div at bounding box center [31, 301] width 10 height 10
click at [156, 500] on div "Eraser" at bounding box center [155, 599] width 55 height 21
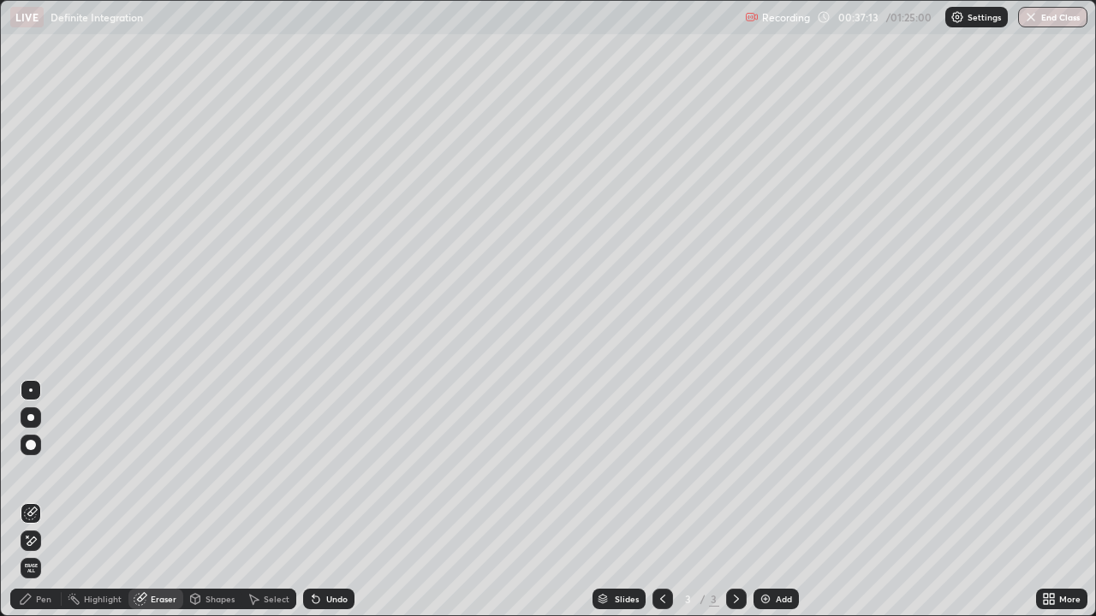
click at [43, 500] on div "Pen" at bounding box center [43, 599] width 15 height 9
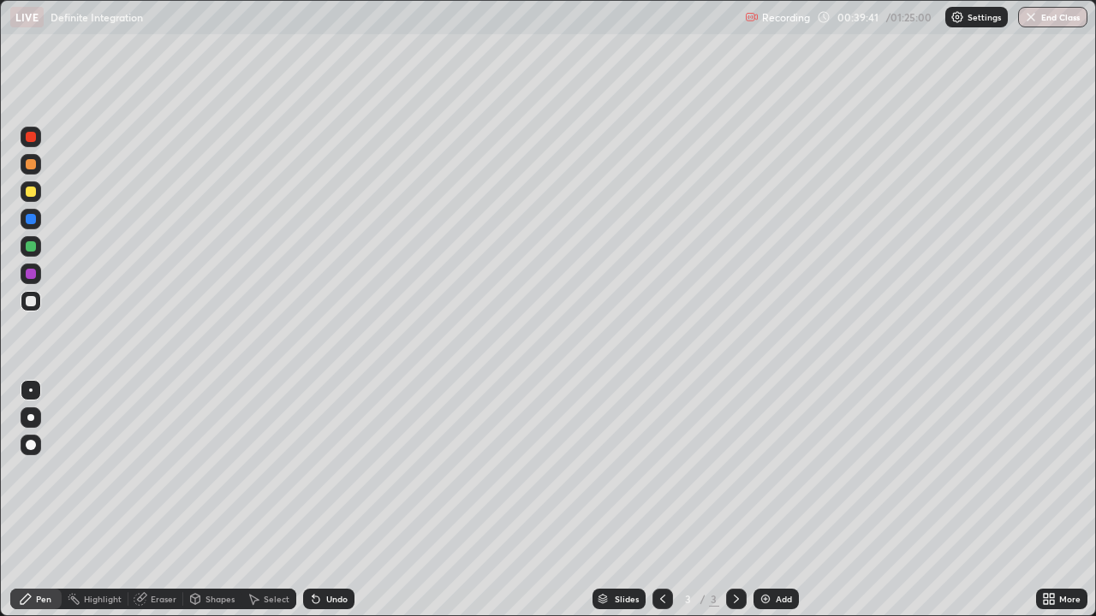
click at [162, 500] on div "Eraser" at bounding box center [164, 599] width 26 height 9
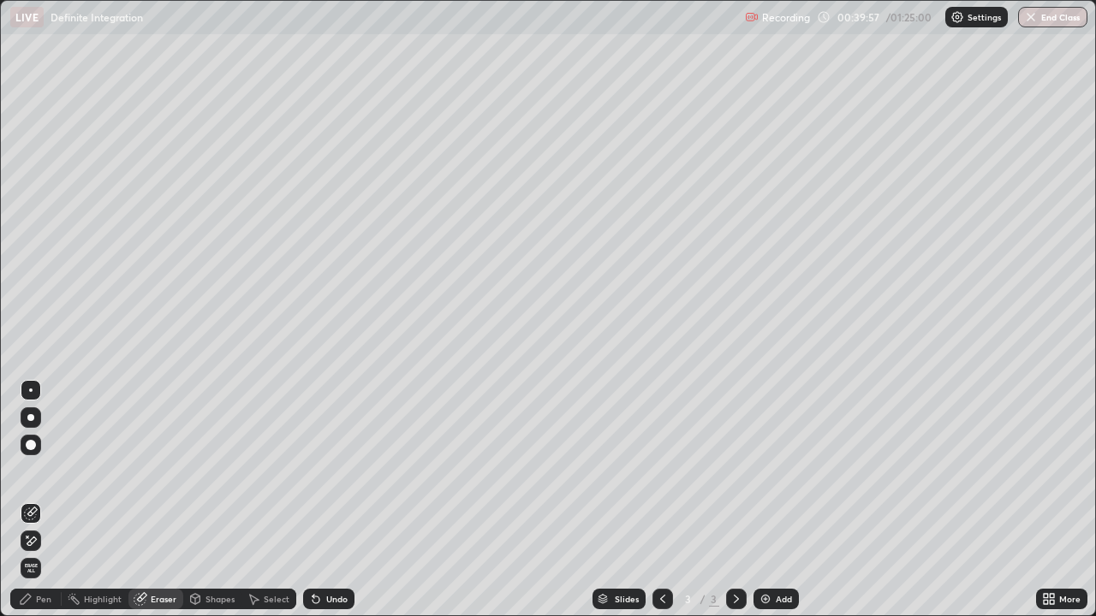
click at [48, 500] on div "Pen" at bounding box center [43, 599] width 15 height 9
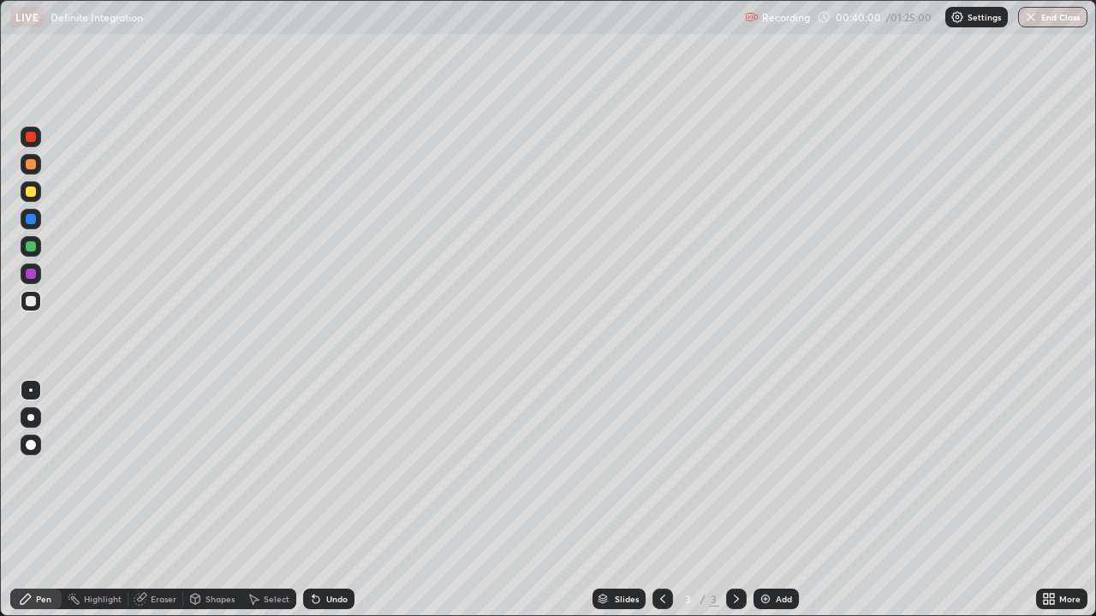
click at [158, 500] on div "Eraser" at bounding box center [164, 599] width 26 height 9
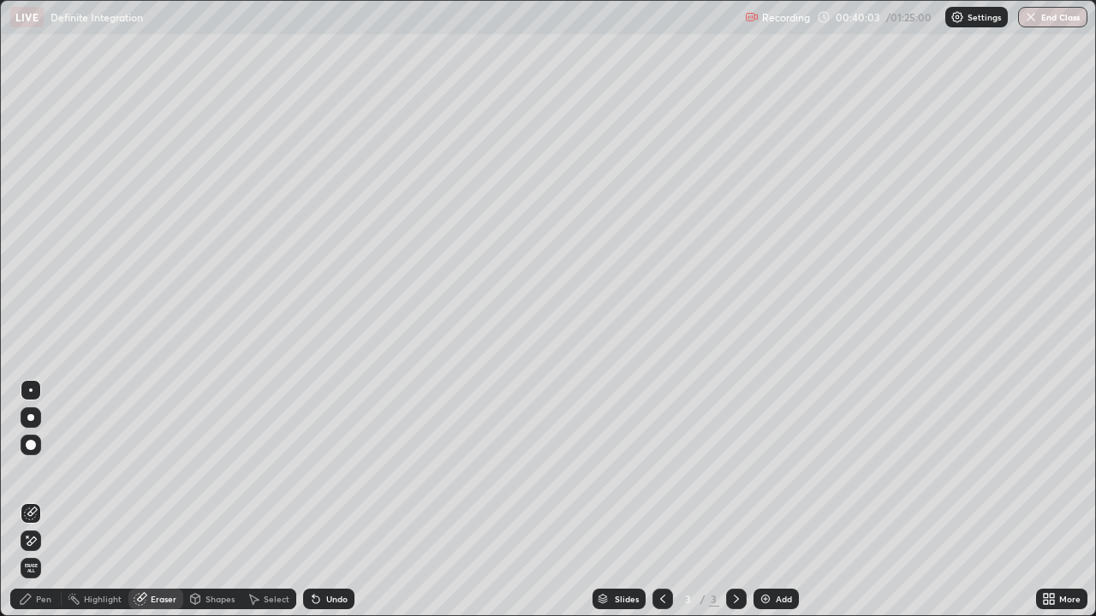
click at [46, 500] on div "Pen" at bounding box center [43, 599] width 15 height 9
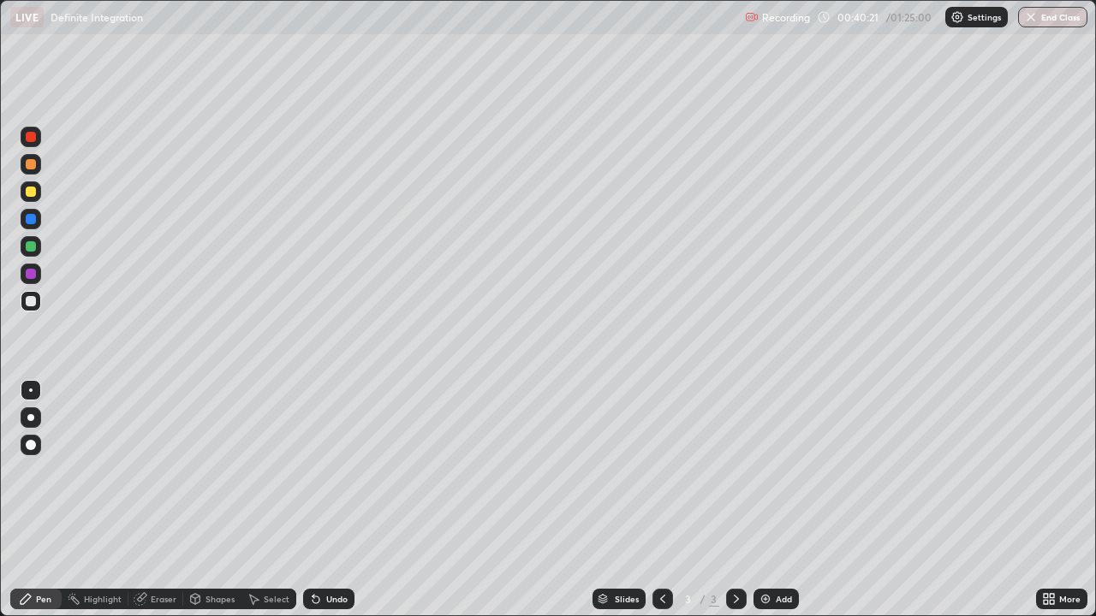
click at [33, 247] on div at bounding box center [31, 246] width 10 height 10
click at [735, 500] on icon at bounding box center [736, 599] width 14 height 14
click at [765, 500] on div "Add" at bounding box center [775, 599] width 45 height 21
click at [26, 296] on div at bounding box center [31, 301] width 21 height 21
click at [29, 306] on div at bounding box center [31, 301] width 10 height 10
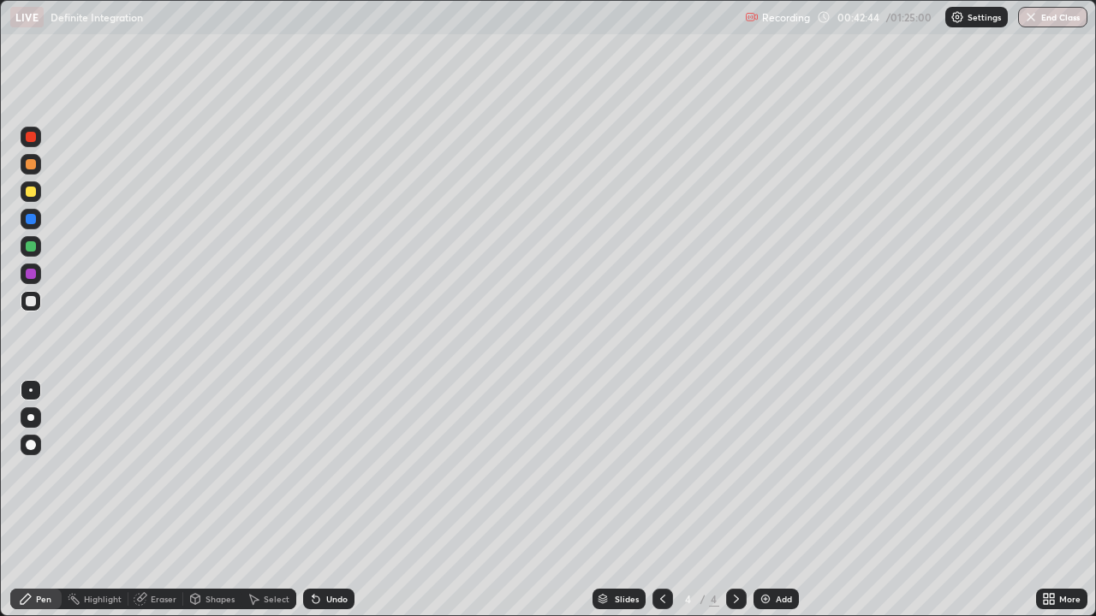
click at [27, 247] on div at bounding box center [31, 246] width 10 height 10
click at [35, 301] on div at bounding box center [31, 301] width 10 height 10
click at [34, 250] on div at bounding box center [31, 246] width 10 height 10
click at [30, 299] on div at bounding box center [31, 301] width 10 height 10
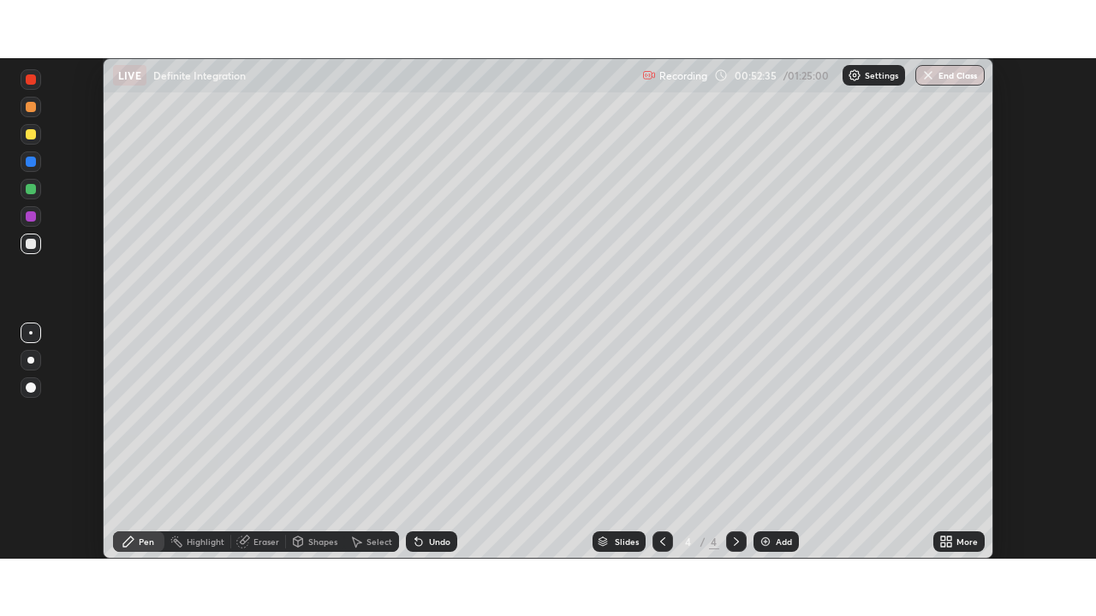
scroll to position [501, 1096]
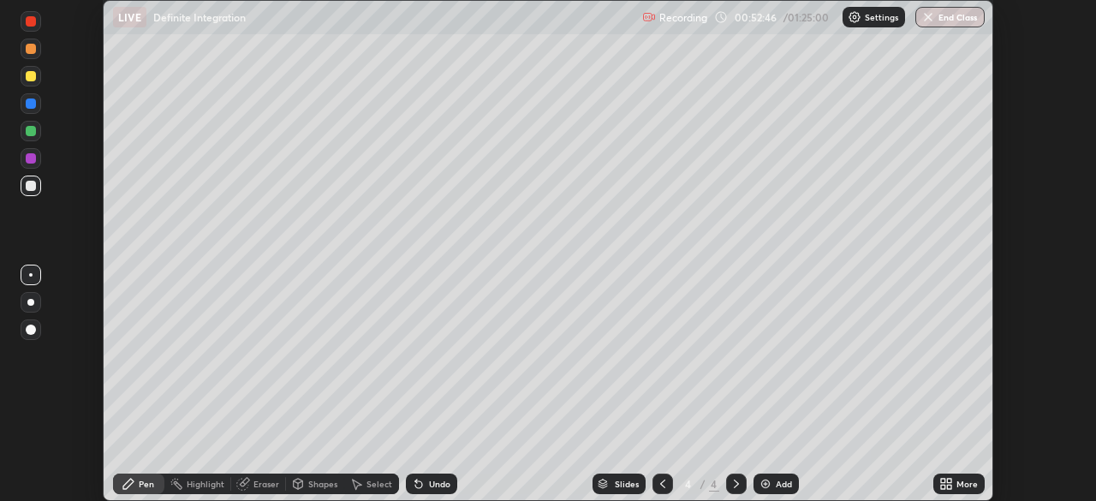
click at [969, 479] on div "More" at bounding box center [966, 483] width 21 height 9
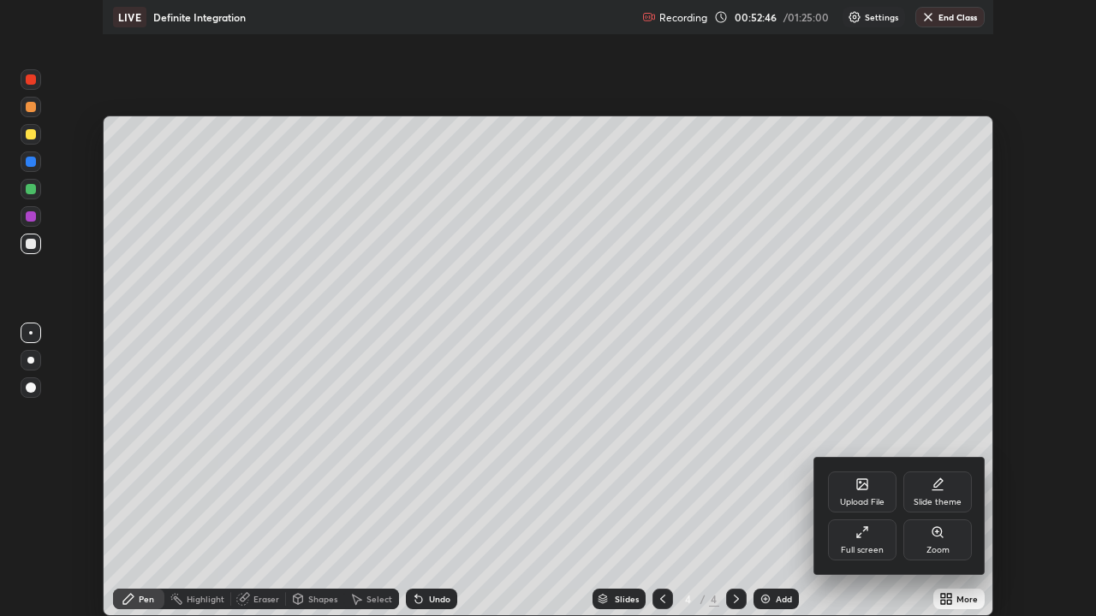
click at [867, 498] on div "Upload File" at bounding box center [862, 502] width 45 height 9
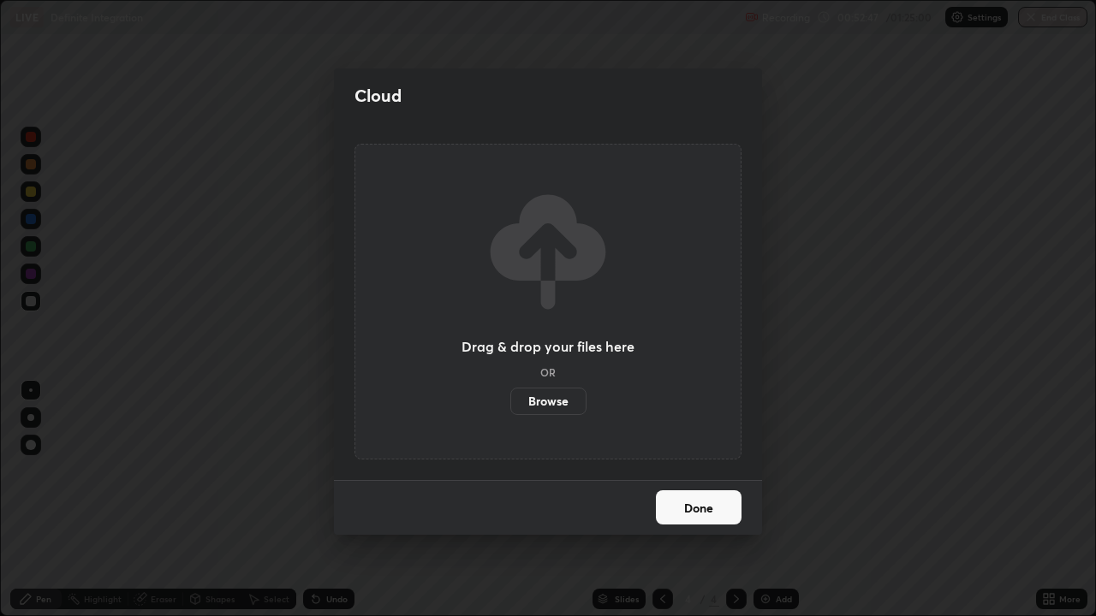
scroll to position [616, 1096]
click at [717, 500] on button "Done" at bounding box center [699, 508] width 86 height 34
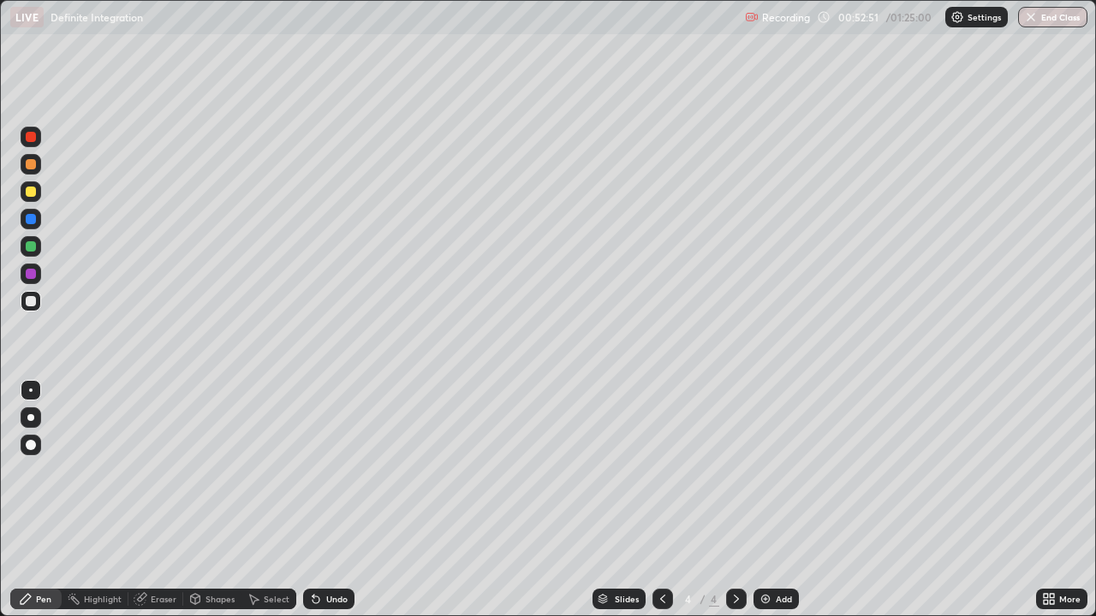
click at [735, 500] on icon at bounding box center [736, 599] width 14 height 14
click at [735, 500] on icon at bounding box center [736, 599] width 5 height 9
click at [771, 500] on div "Add" at bounding box center [775, 599] width 45 height 21
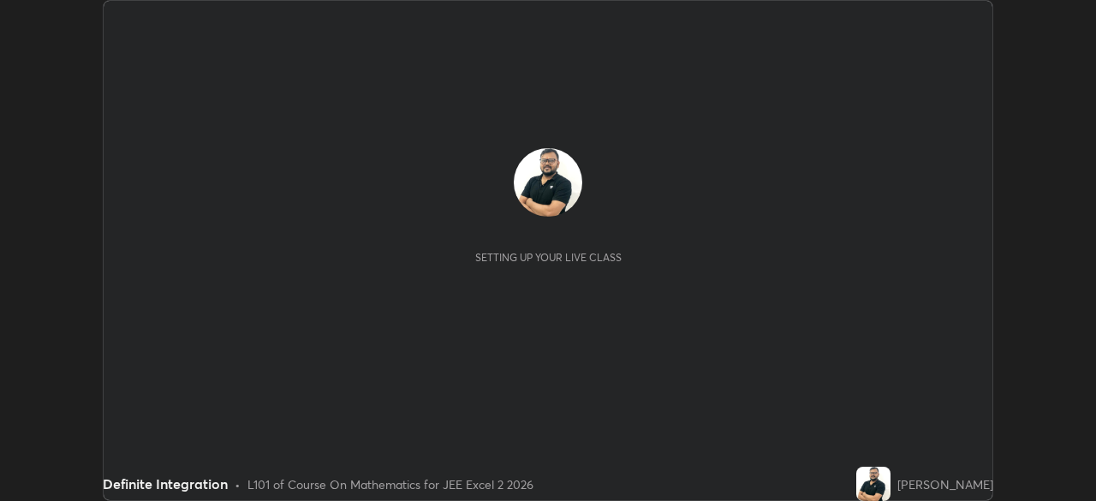
scroll to position [501, 1096]
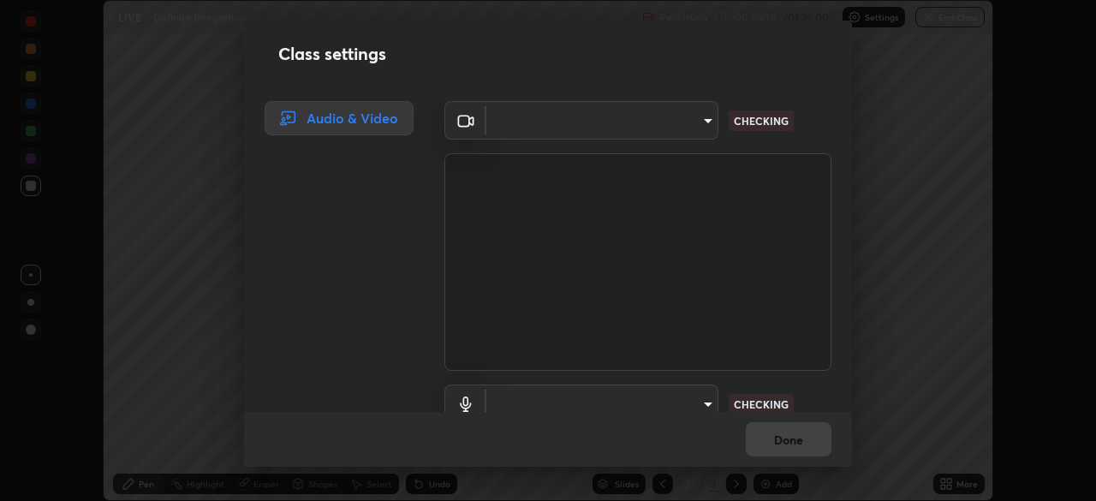
type input "f214d892c1ea21fc9911be358f21603cf7c671268a3f3fdd0c8c81d5790bf436"
type input "communications"
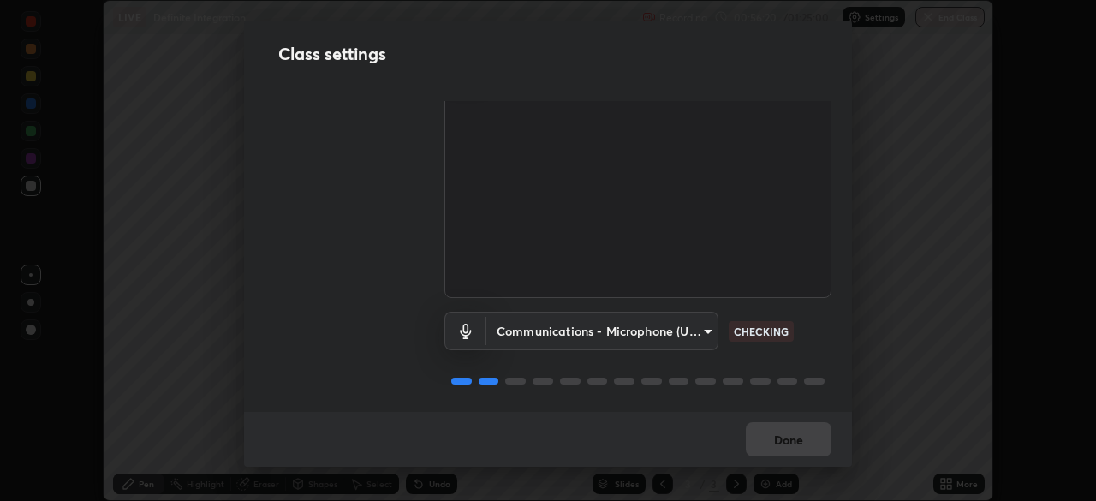
scroll to position [78, 0]
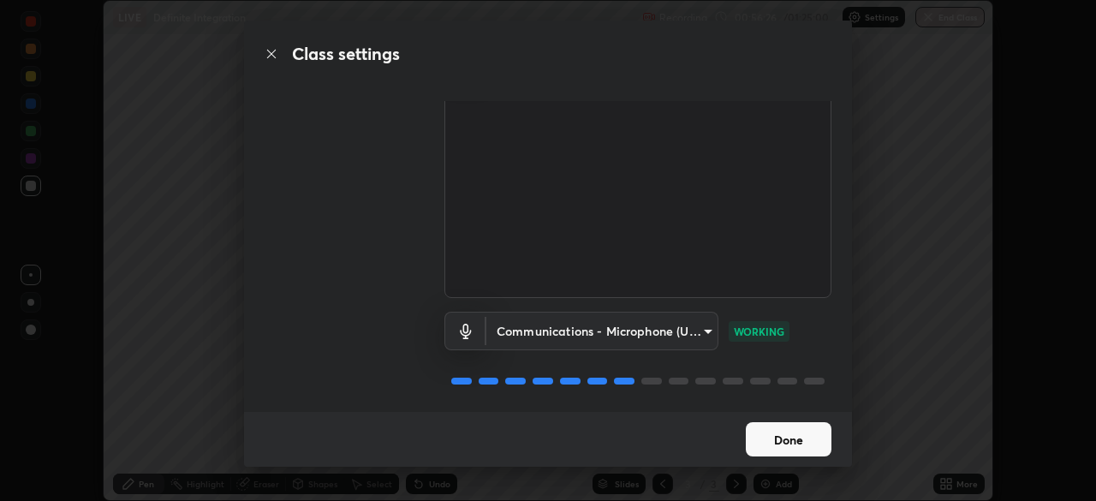
click at [795, 435] on button "Done" at bounding box center [789, 439] width 86 height 34
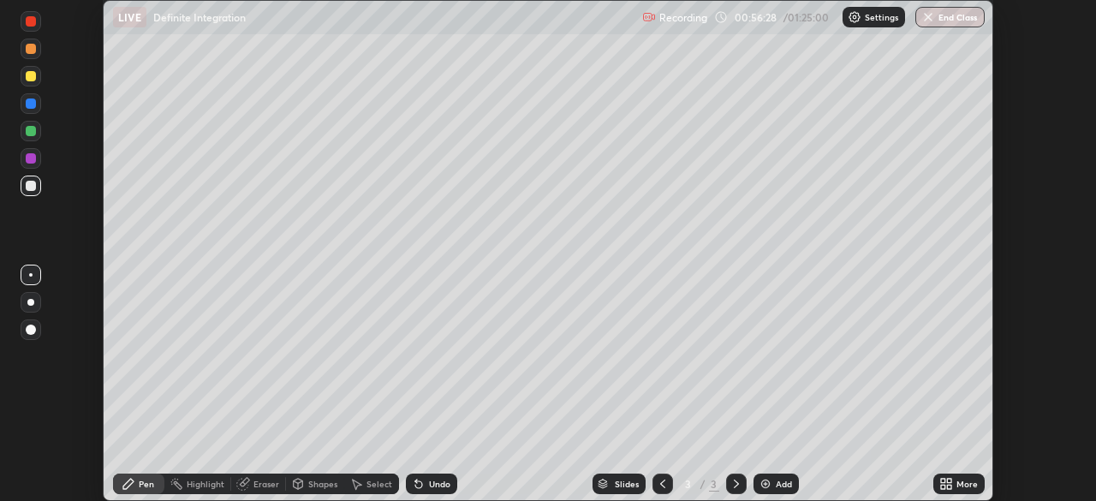
click at [947, 13] on button "End Class" at bounding box center [949, 17] width 69 height 21
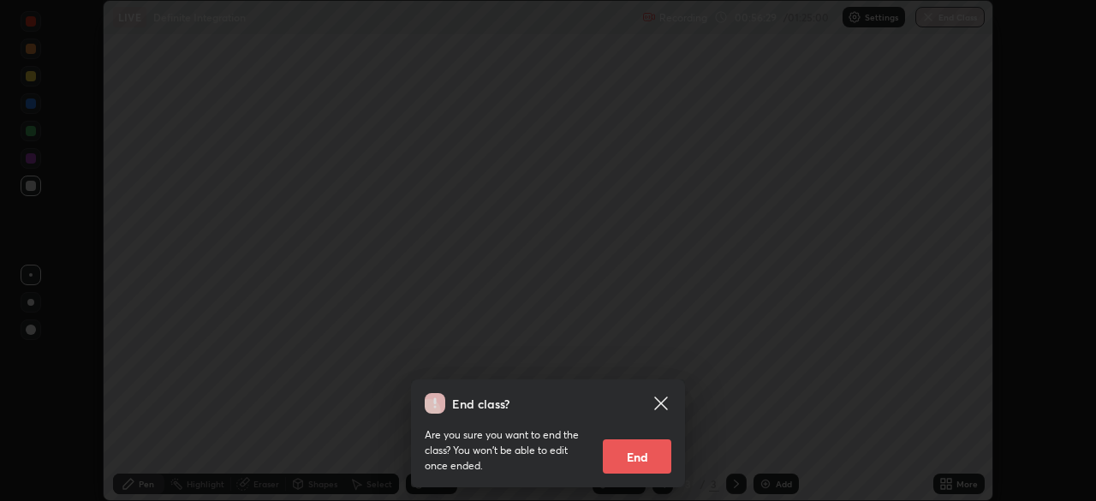
click at [634, 455] on button "End" at bounding box center [637, 456] width 68 height 34
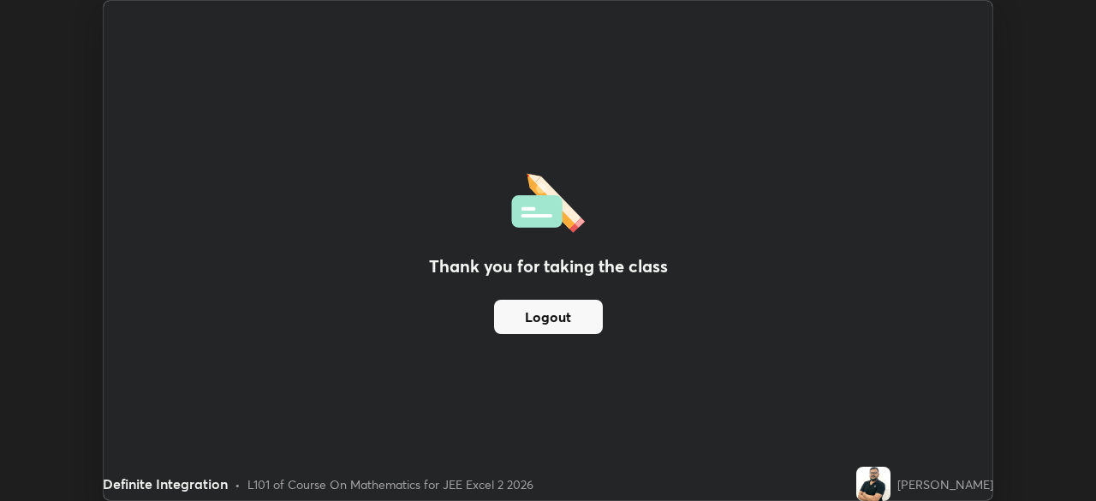
click at [591, 316] on button "Logout" at bounding box center [548, 317] width 109 height 34
